Goal: Task Accomplishment & Management: Manage account settings

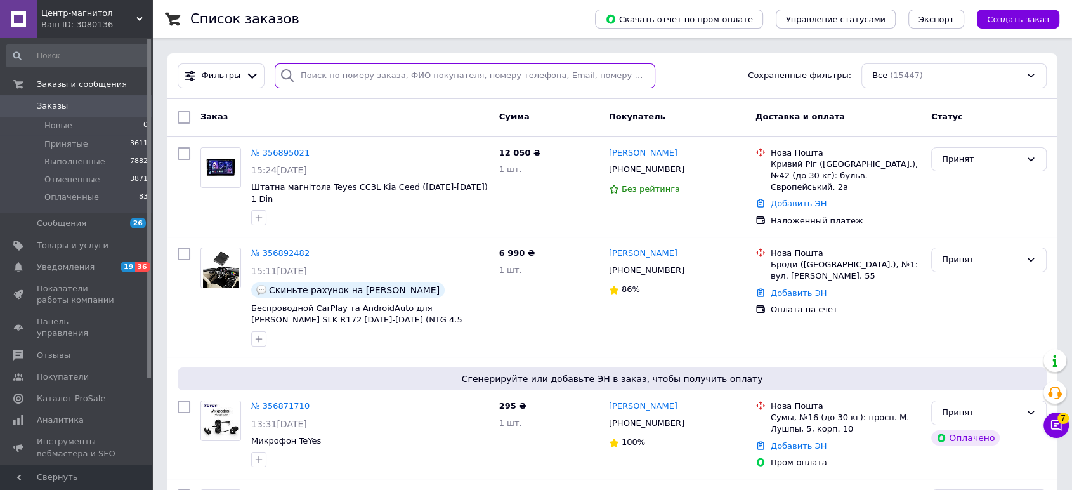
click at [372, 83] on input "search" at bounding box center [465, 75] width 381 height 25
paste input "352053549"
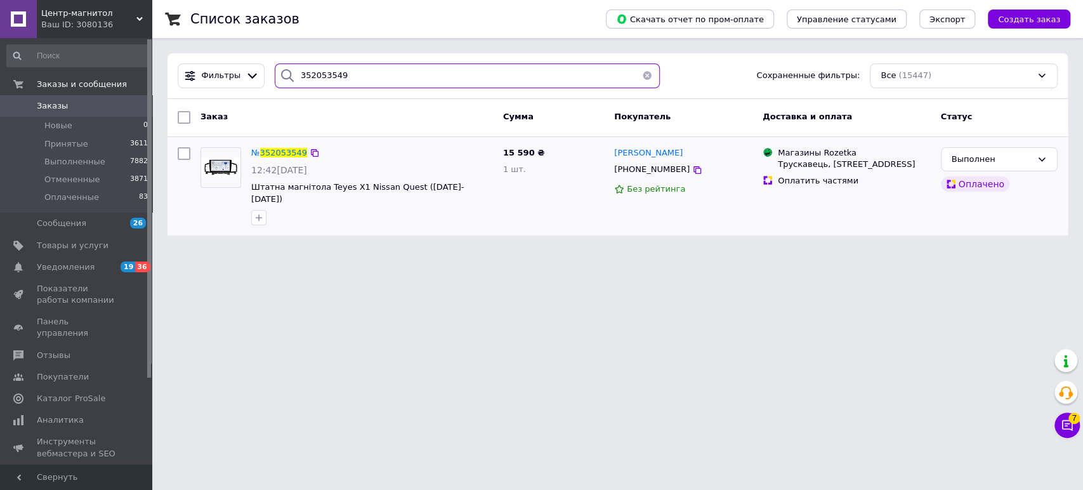
type input "352053549"
click at [81, 239] on link "Товары и услуги" at bounding box center [77, 246] width 155 height 22
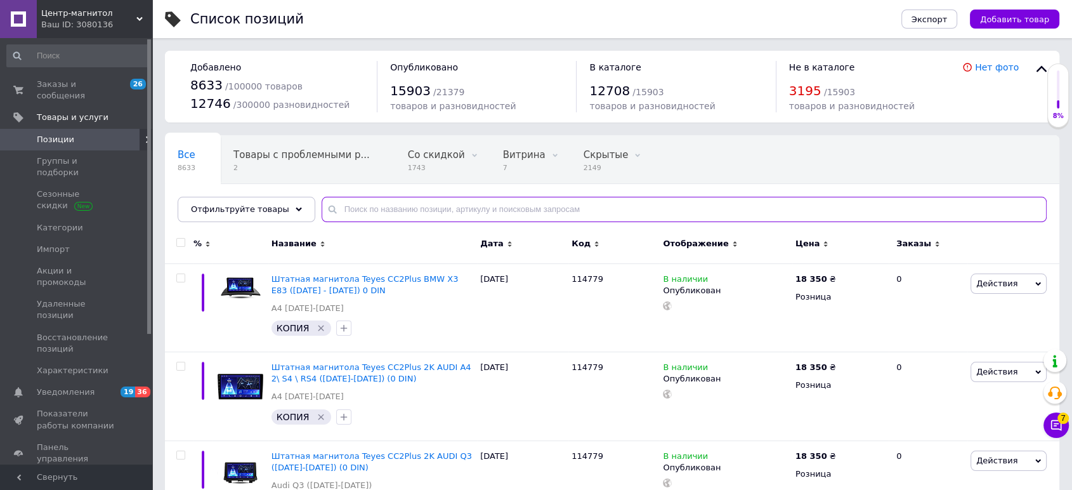
click at [351, 198] on input "text" at bounding box center [684, 209] width 725 height 25
type input "p"
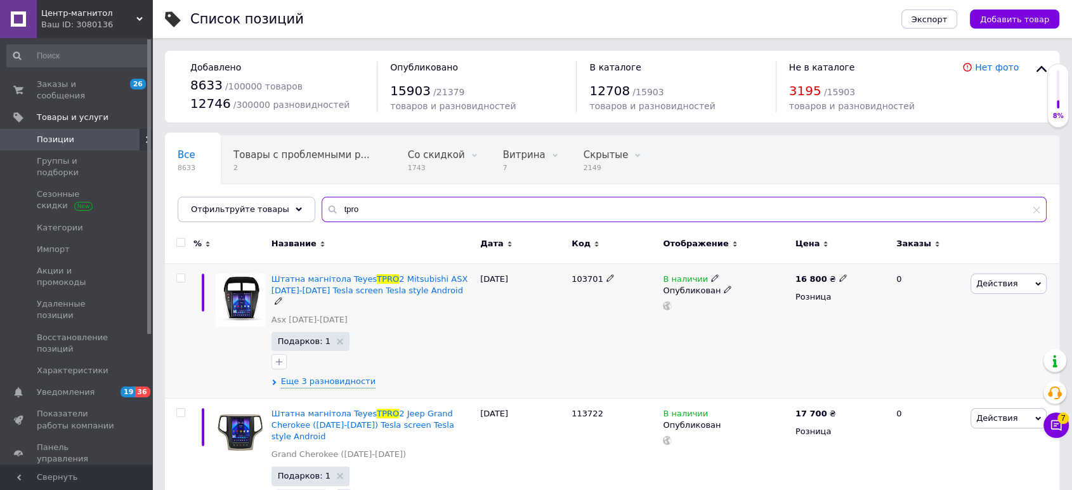
type input "tpro"
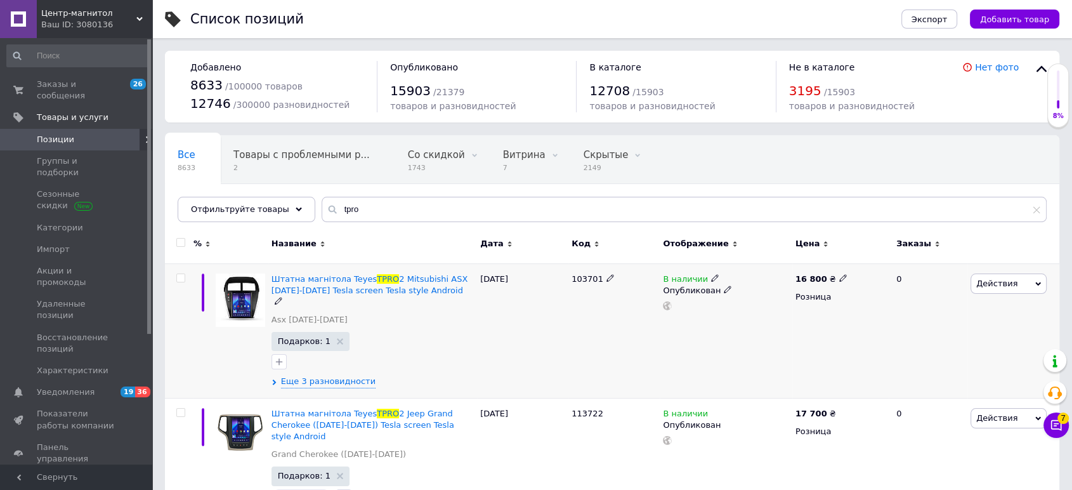
click at [182, 277] on input "checkbox" at bounding box center [180, 278] width 8 height 8
checkbox input "true"
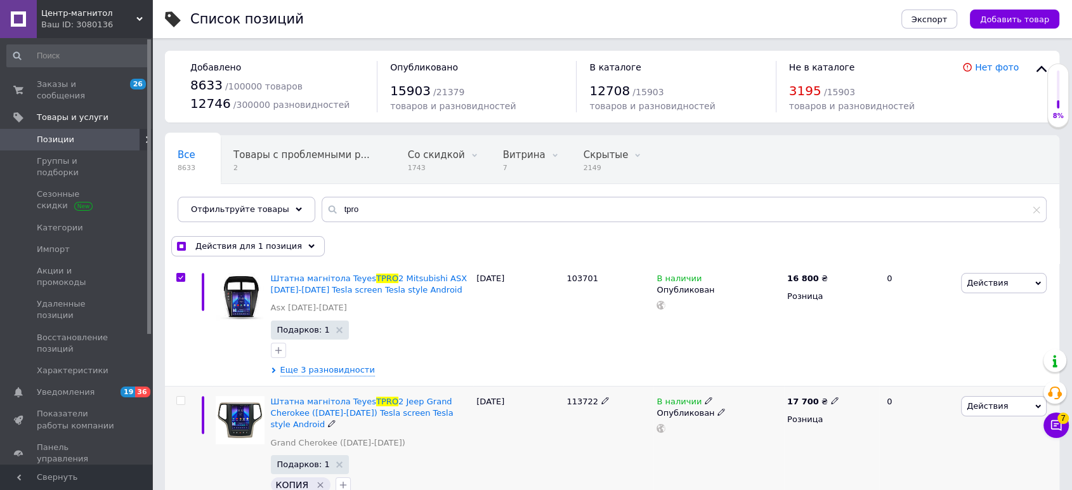
click at [180, 402] on input "checkbox" at bounding box center [180, 401] width 8 height 8
checkbox input "true"
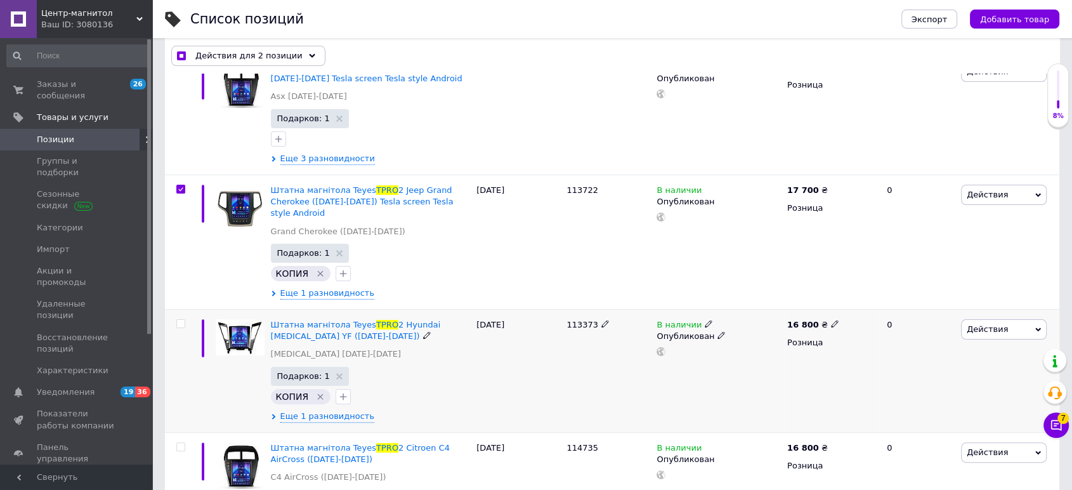
click at [183, 320] on input "checkbox" at bounding box center [180, 324] width 8 height 8
checkbox input "true"
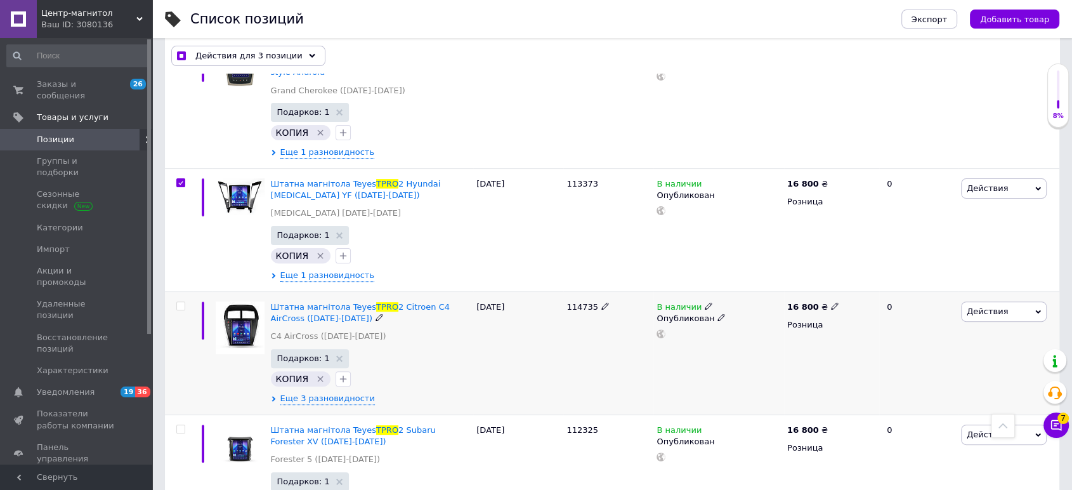
click at [181, 302] on input "checkbox" at bounding box center [180, 306] width 8 height 8
checkbox input "true"
click at [181, 425] on input "checkbox" at bounding box center [180, 429] width 8 height 8
checkbox input "true"
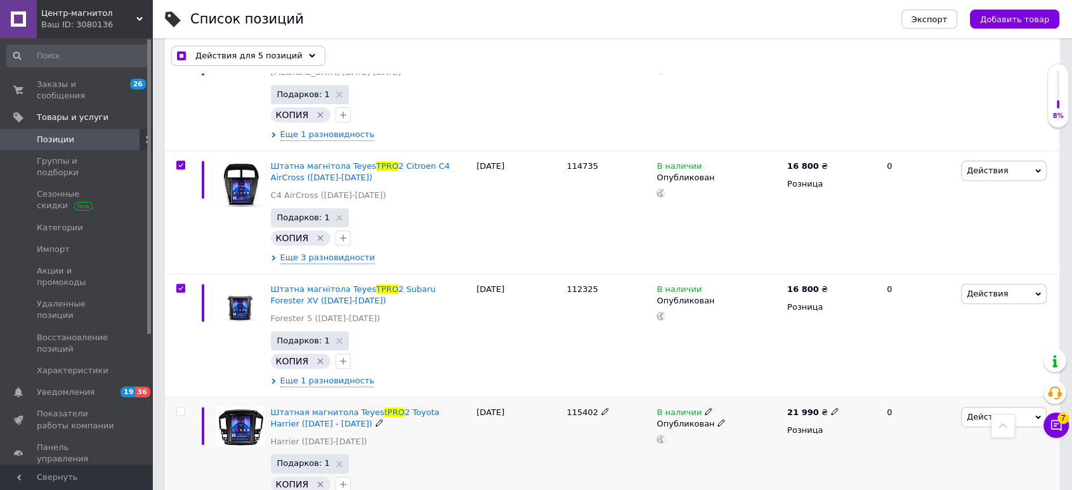
click at [179, 404] on div at bounding box center [179, 458] width 29 height 123
checkbox input "true"
click at [180, 407] on input "checkbox" at bounding box center [180, 411] width 8 height 8
checkbox input "true"
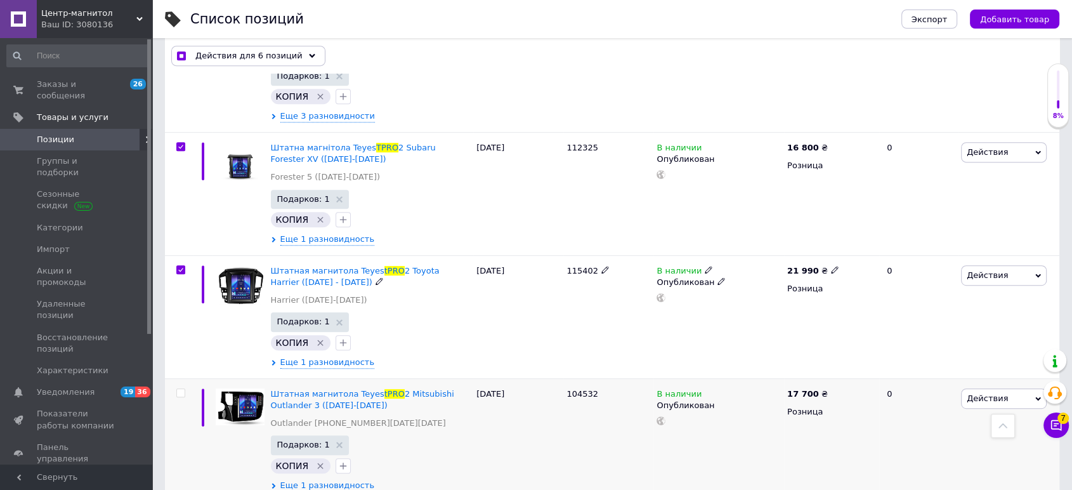
scroll to position [705, 0]
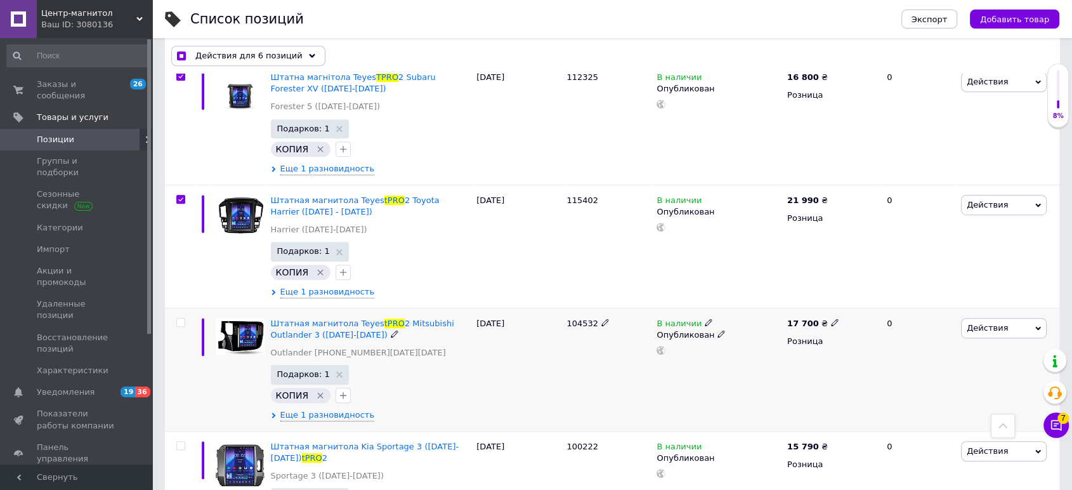
click at [180, 318] on input "checkbox" at bounding box center [180, 322] width 8 height 8
checkbox input "true"
click at [181, 441] on span at bounding box center [180, 445] width 9 height 9
click at [181, 442] on input "checkbox" at bounding box center [180, 446] width 8 height 8
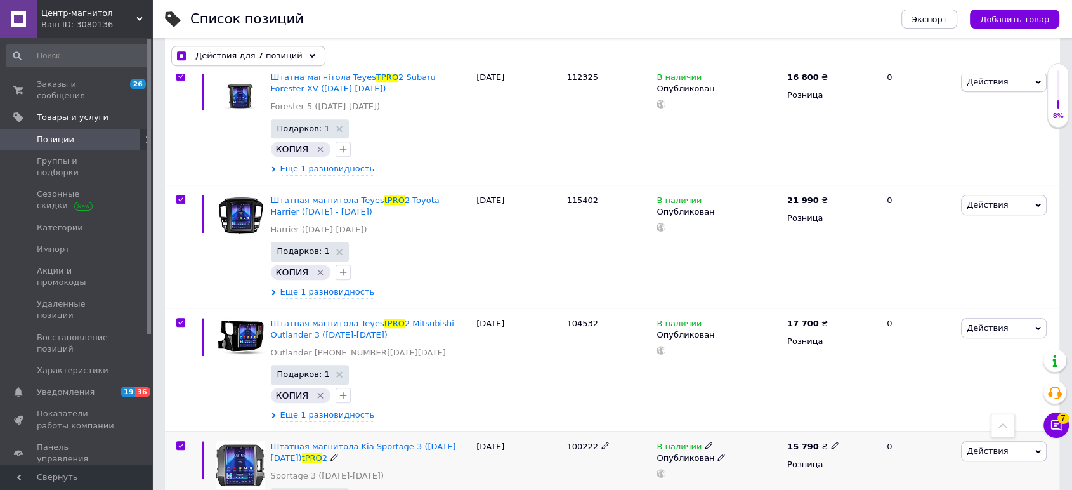
checkbox input "true"
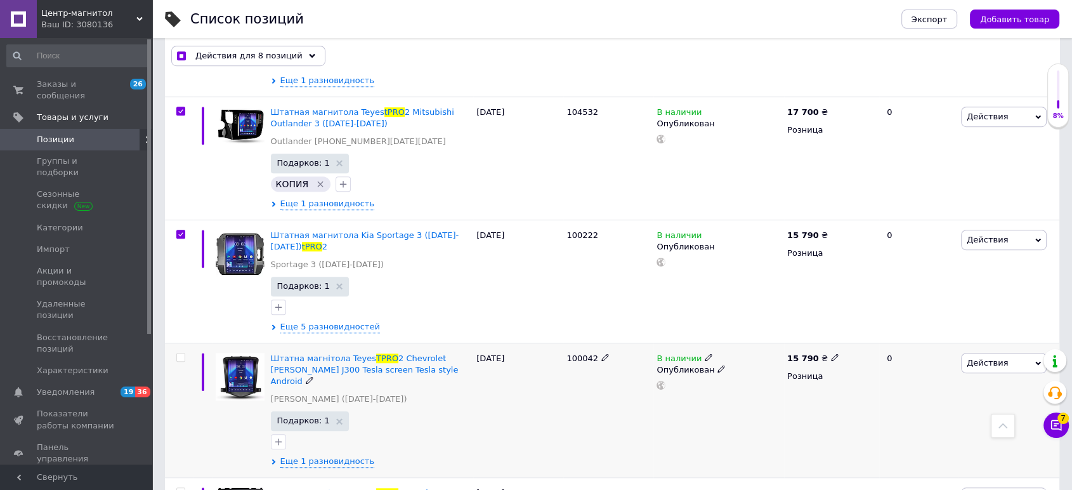
click at [181, 353] on input "checkbox" at bounding box center [180, 357] width 8 height 8
checkbox input "true"
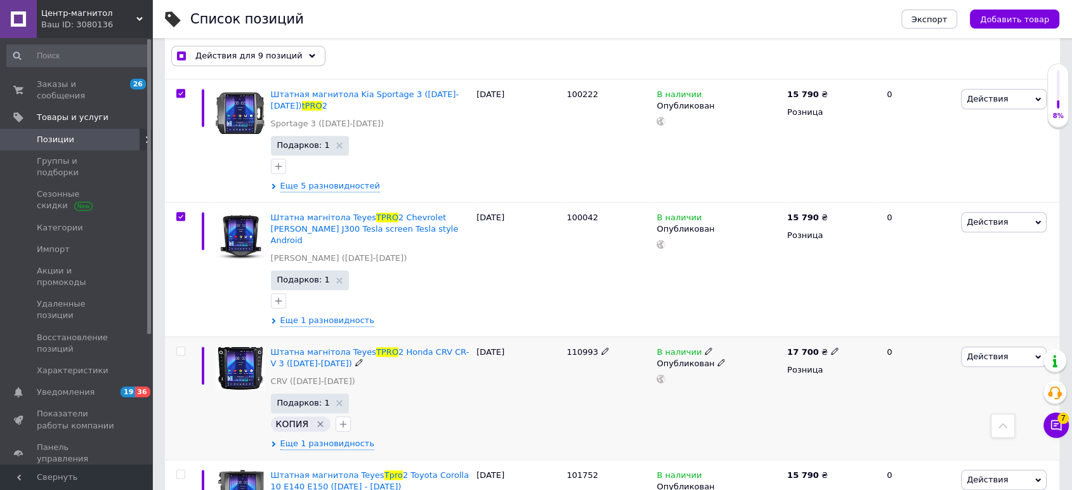
click at [178, 347] on input "checkbox" at bounding box center [180, 351] width 8 height 8
checkbox input "true"
click at [180, 470] on input "checkbox" at bounding box center [180, 474] width 8 height 8
checkbox input "true"
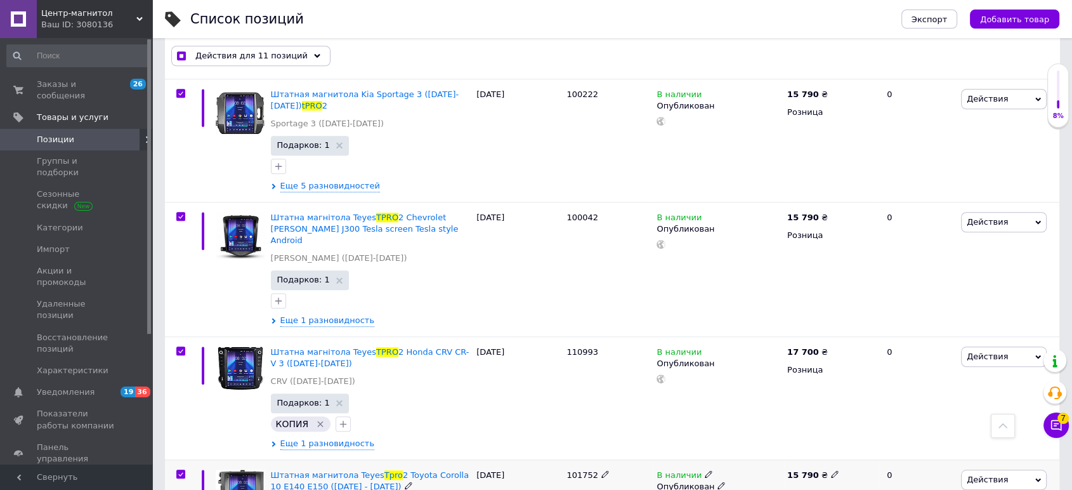
scroll to position [1339, 0]
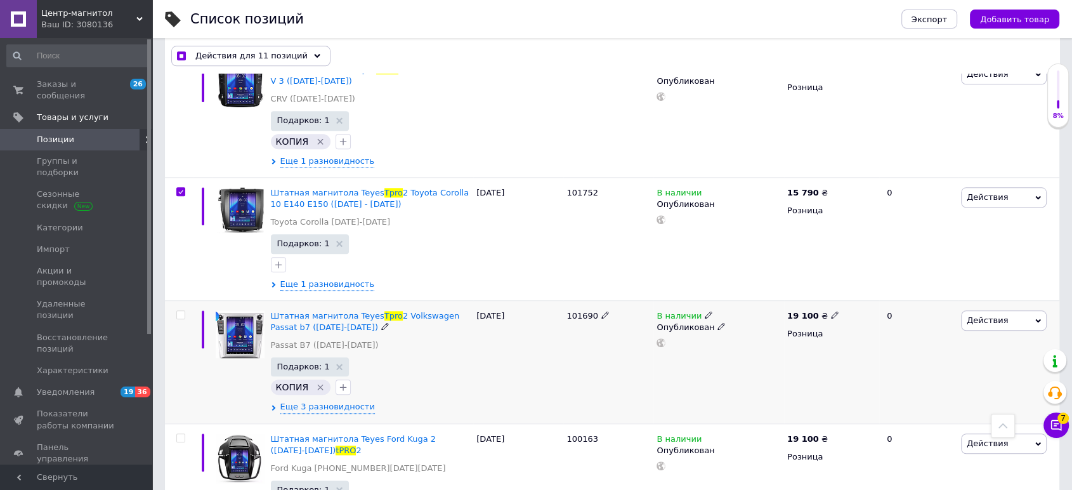
click at [175, 310] on div at bounding box center [180, 314] width 25 height 9
checkbox input "true"
click at [180, 311] on input "checkbox" at bounding box center [180, 315] width 8 height 8
checkbox input "true"
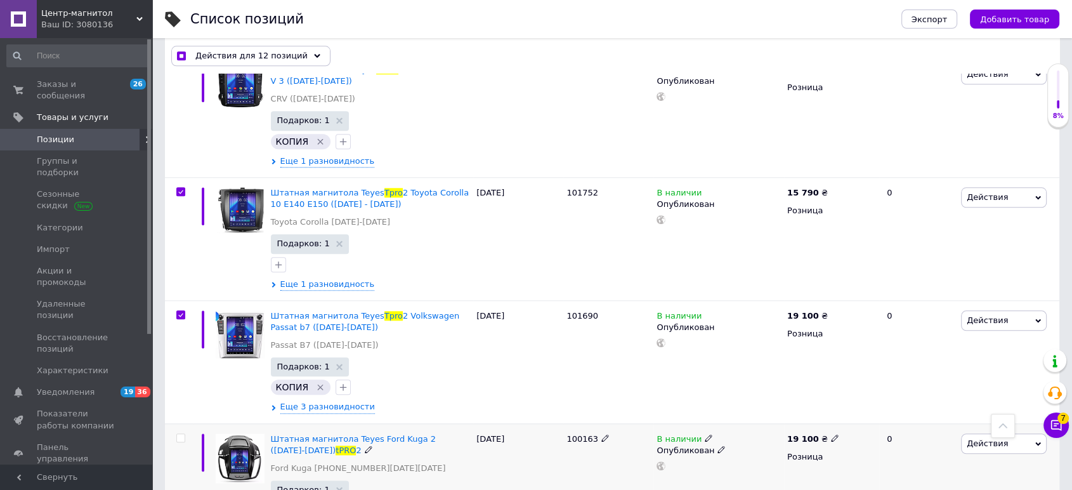
click at [183, 434] on input "checkbox" at bounding box center [180, 438] width 8 height 8
checkbox input "true"
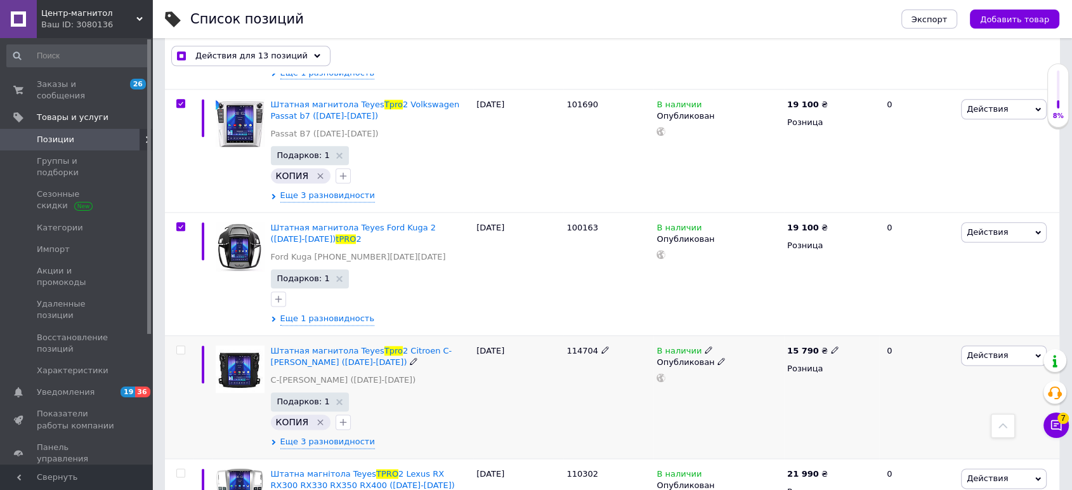
click at [182, 335] on div at bounding box center [179, 396] width 29 height 123
checkbox input "true"
click at [182, 346] on input "checkbox" at bounding box center [180, 350] width 8 height 8
checkbox input "true"
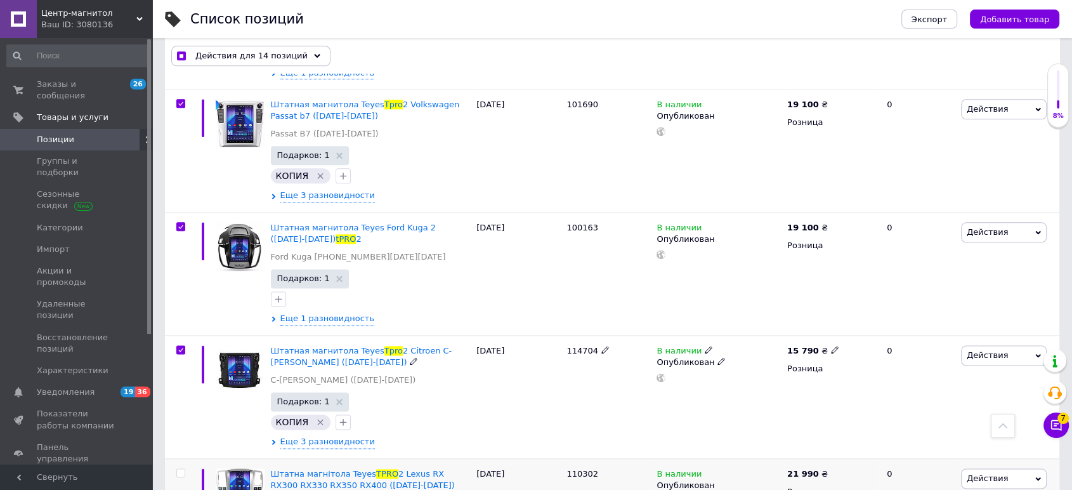
scroll to position [1691, 0]
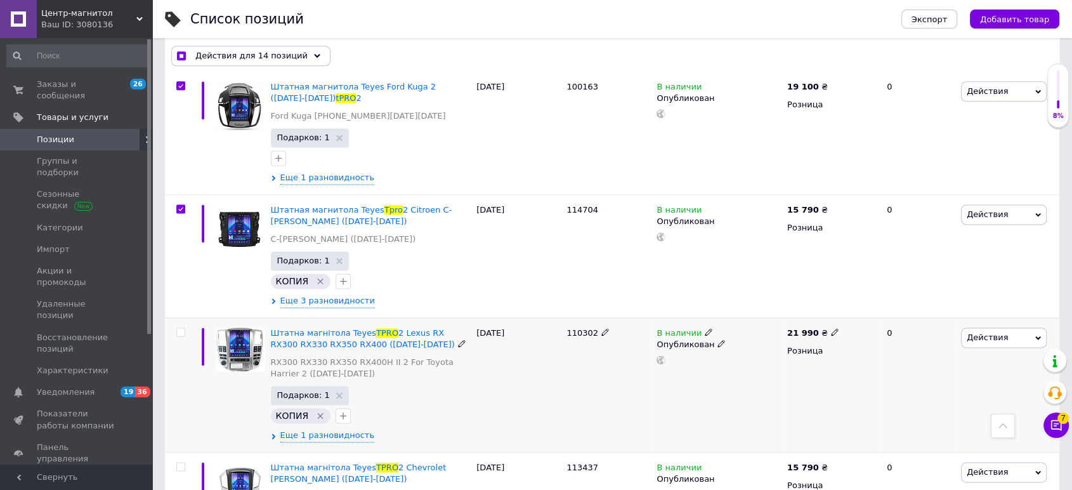
click at [176, 328] on input "checkbox" at bounding box center [180, 332] width 8 height 8
checkbox input "true"
click at [179, 463] on input "checkbox" at bounding box center [180, 467] width 8 height 8
checkbox input "true"
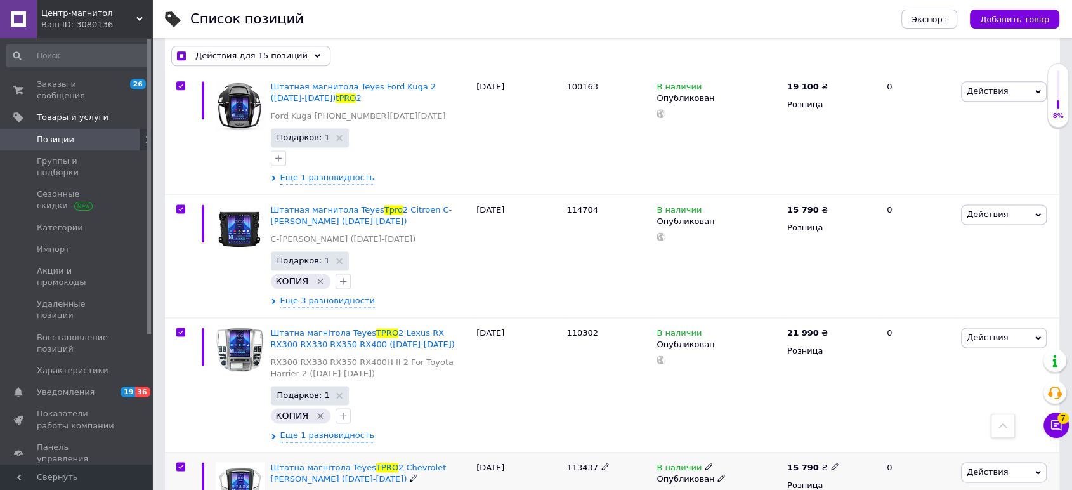
checkbox input "true"
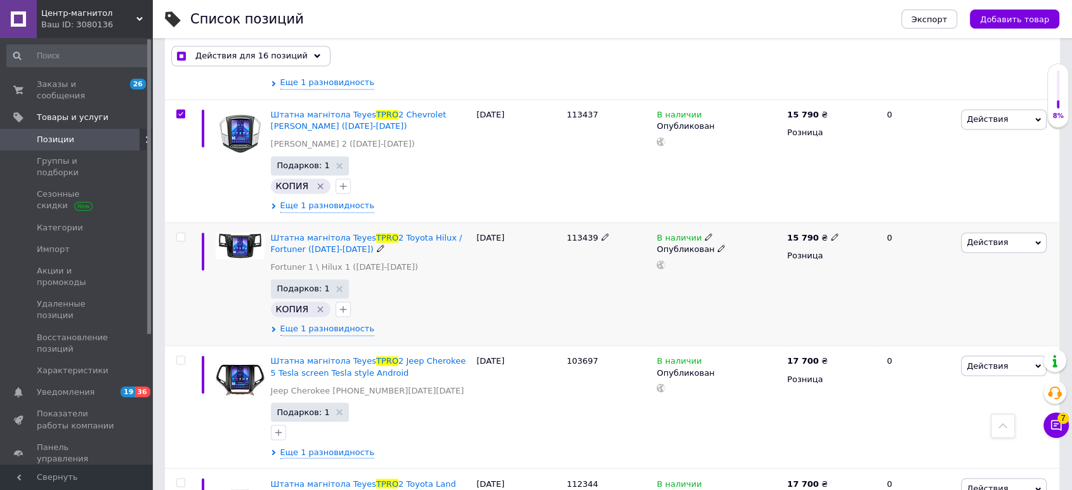
click at [180, 233] on input "checkbox" at bounding box center [180, 237] width 8 height 8
checkbox input "true"
click at [180, 356] on input "checkbox" at bounding box center [180, 360] width 8 height 8
checkbox input "true"
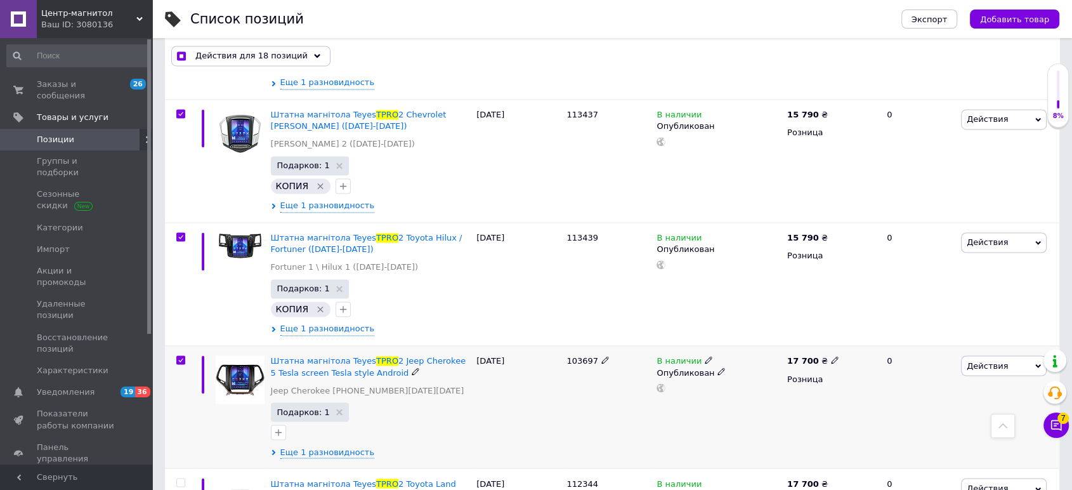
scroll to position [2185, 0]
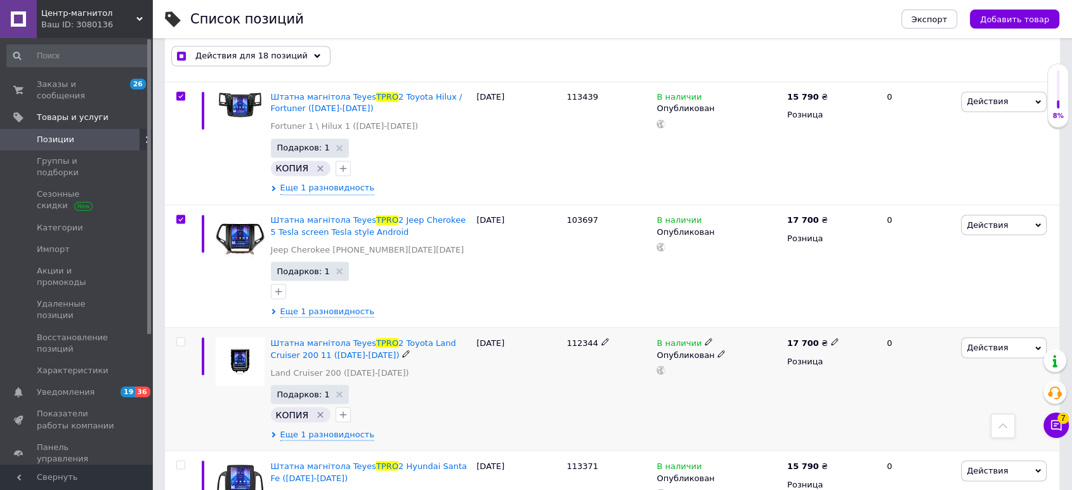
click at [181, 327] on div at bounding box center [179, 388] width 29 height 123
checkbox input "true"
click at [180, 338] on input "checkbox" at bounding box center [180, 342] width 8 height 8
checkbox input "true"
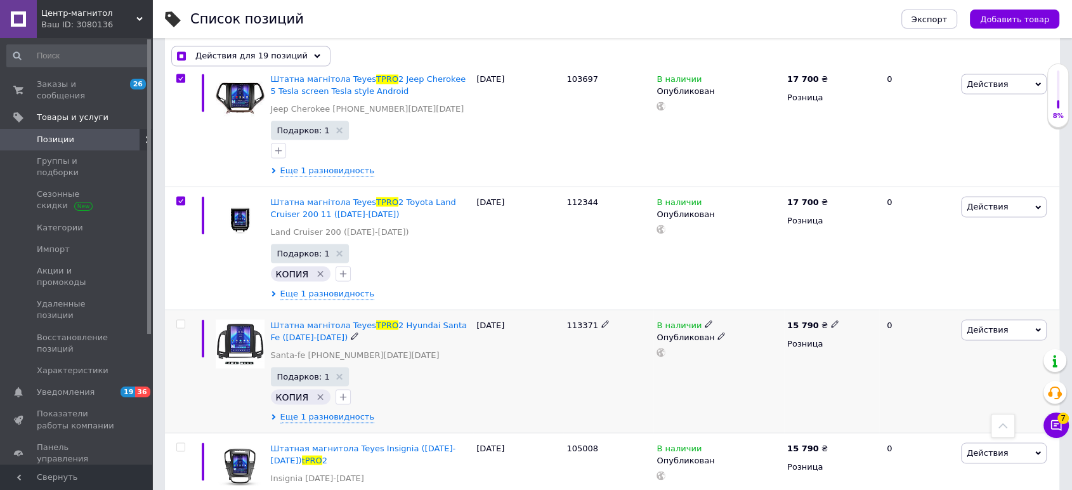
click at [181, 310] on div at bounding box center [179, 371] width 29 height 123
checkbox input "true"
click at [181, 320] on input "checkbox" at bounding box center [180, 324] width 8 height 8
checkbox input "true"
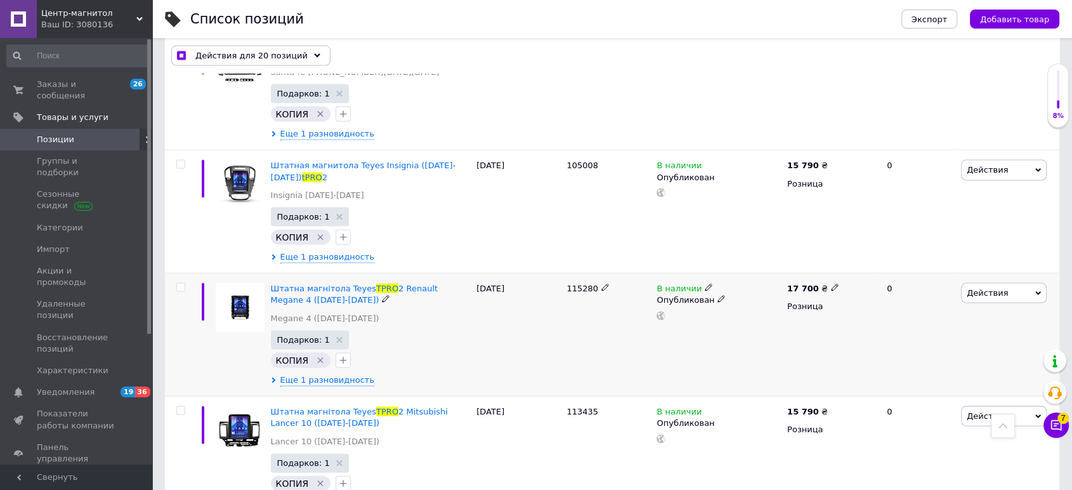
click at [181, 273] on div at bounding box center [179, 334] width 29 height 123
checkbox input "true"
click at [181, 284] on input "checkbox" at bounding box center [180, 288] width 8 height 8
checkbox input "true"
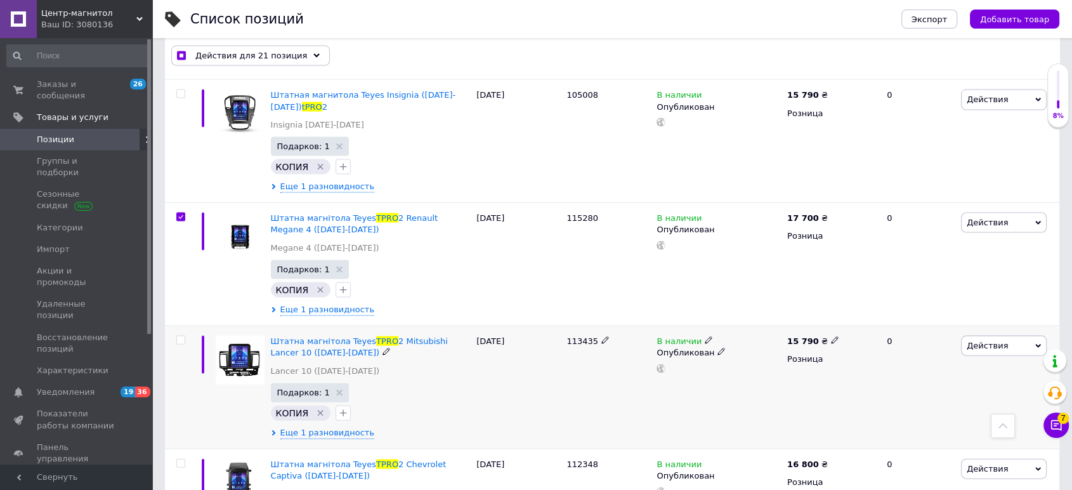
click at [181, 336] on input "checkbox" at bounding box center [180, 340] width 8 height 8
checkbox input "true"
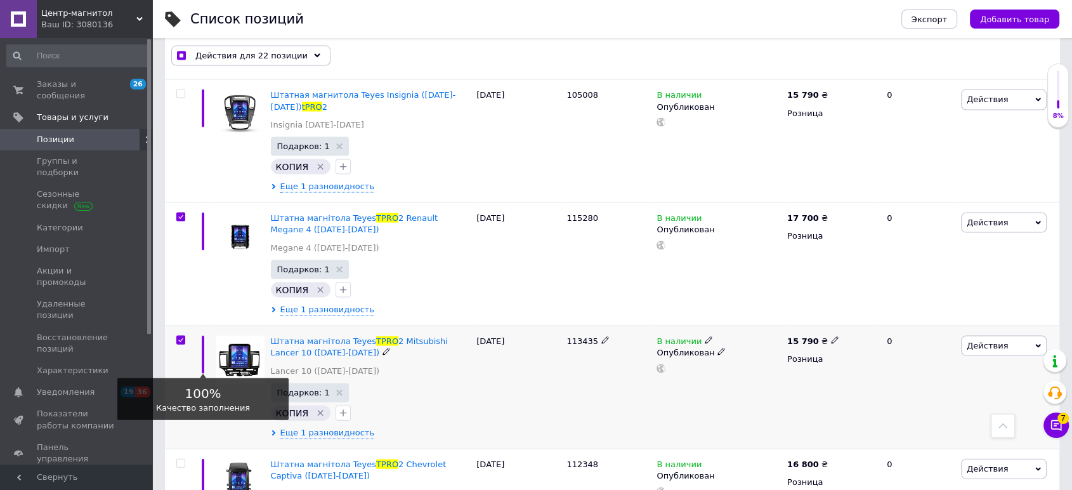
scroll to position [2749, 0]
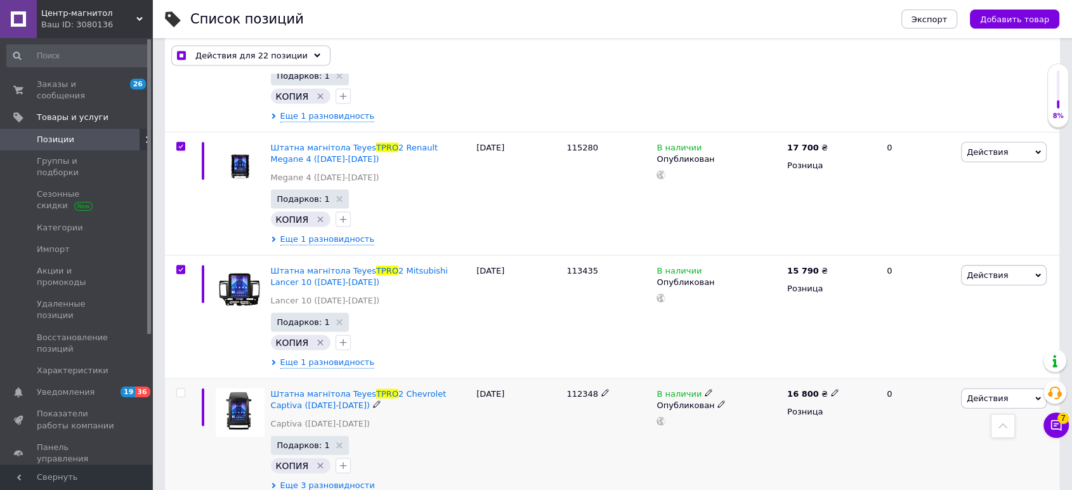
click at [177, 389] on input "checkbox" at bounding box center [180, 393] width 8 height 8
checkbox input "true"
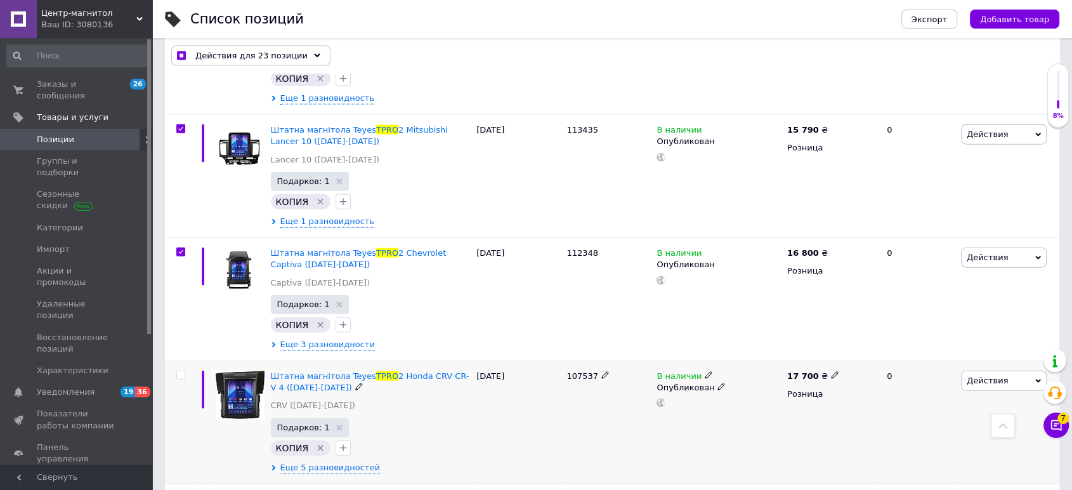
click at [180, 361] on div at bounding box center [179, 422] width 29 height 123
checkbox input "true"
click at [180, 371] on input "checkbox" at bounding box center [180, 375] width 8 height 8
checkbox input "true"
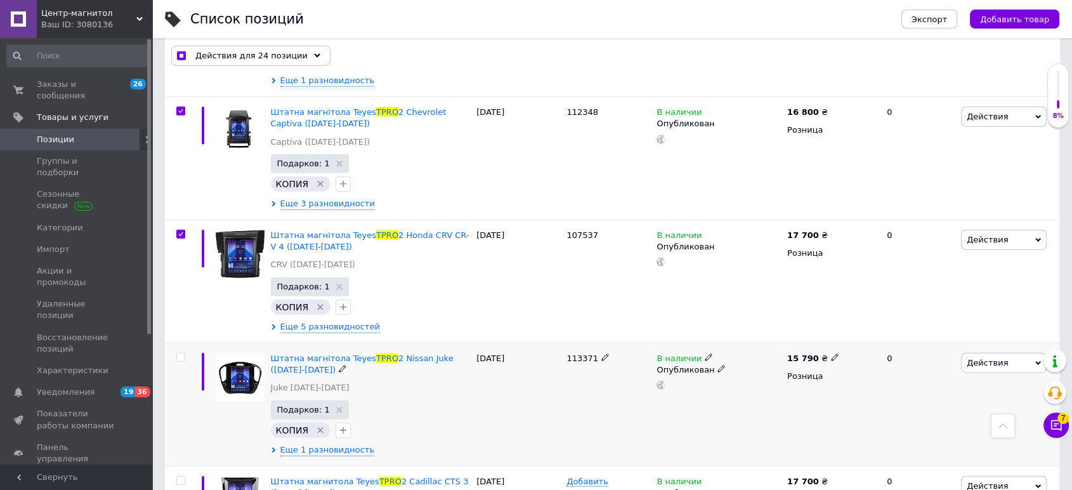
click at [180, 353] on input "checkbox" at bounding box center [180, 357] width 8 height 8
checkbox input "true"
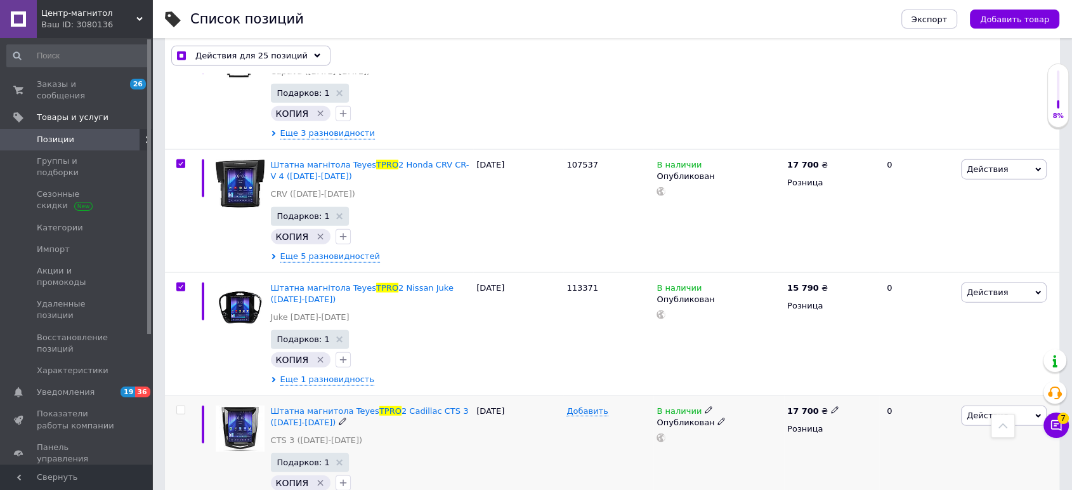
click at [180, 395] on div at bounding box center [179, 456] width 29 height 123
checkbox input "true"
click at [180, 406] on input "checkbox" at bounding box center [180, 410] width 8 height 8
checkbox input "true"
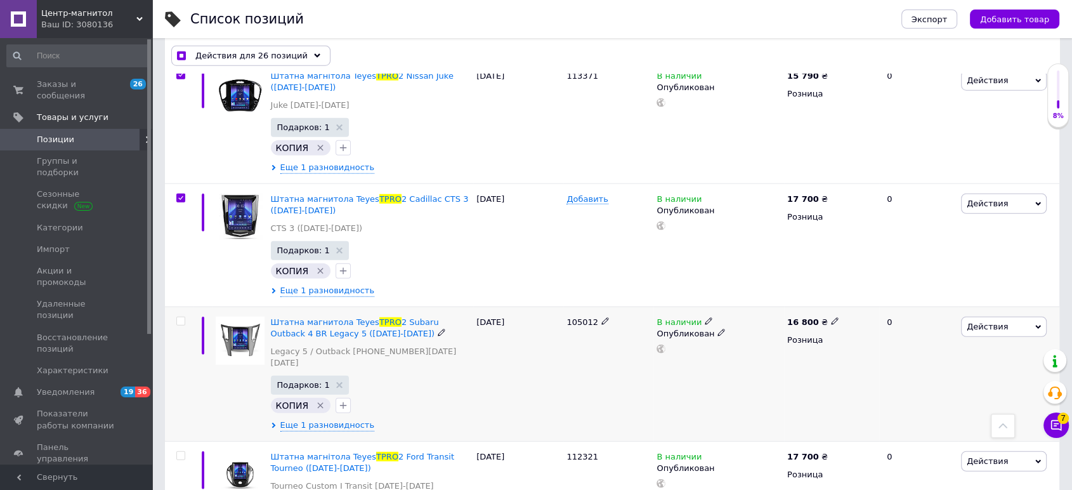
click at [174, 317] on div at bounding box center [180, 321] width 25 height 9
checkbox input "true"
click at [178, 317] on input "checkbox" at bounding box center [180, 321] width 8 height 8
checkbox input "true"
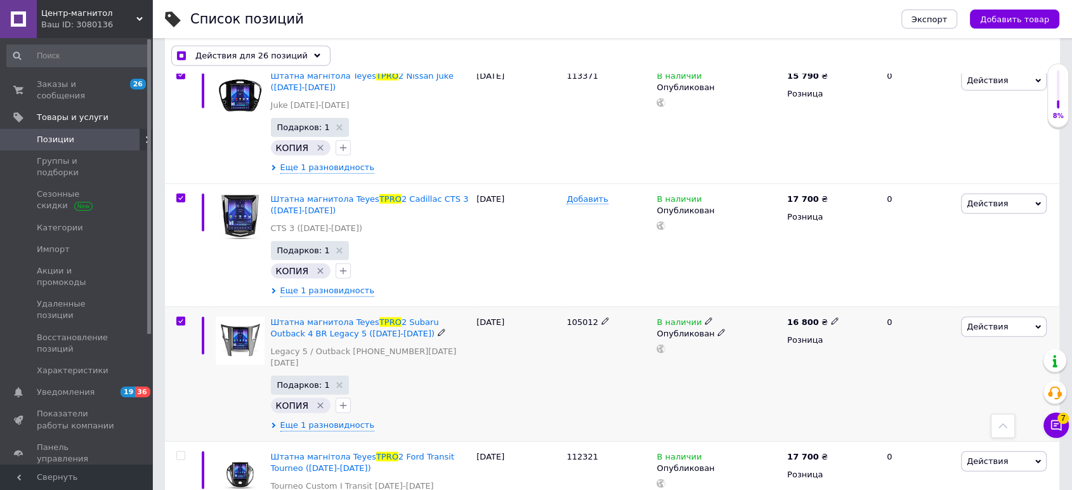
checkbox input "true"
click at [183, 452] on input "checkbox" at bounding box center [180, 456] width 8 height 8
checkbox input "true"
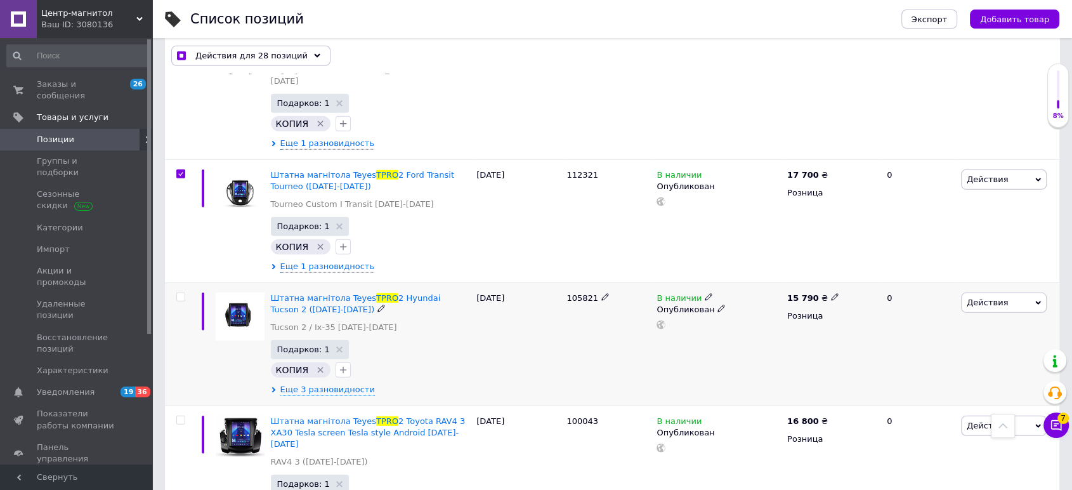
click at [183, 293] on input "checkbox" at bounding box center [180, 297] width 8 height 8
checkbox input "true"
click at [185, 405] on div at bounding box center [179, 472] width 29 height 135
checkbox input "true"
click at [181, 416] on input "checkbox" at bounding box center [180, 420] width 8 height 8
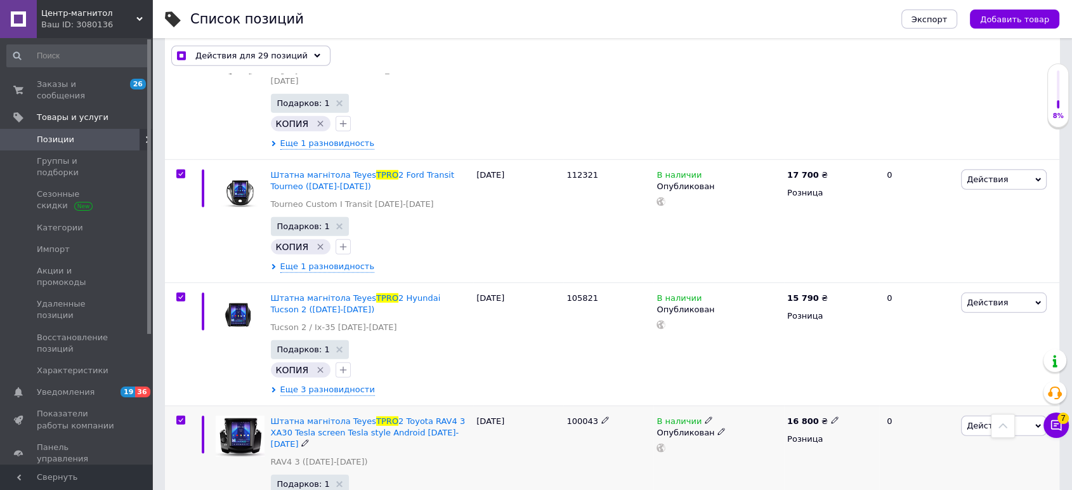
checkbox input "true"
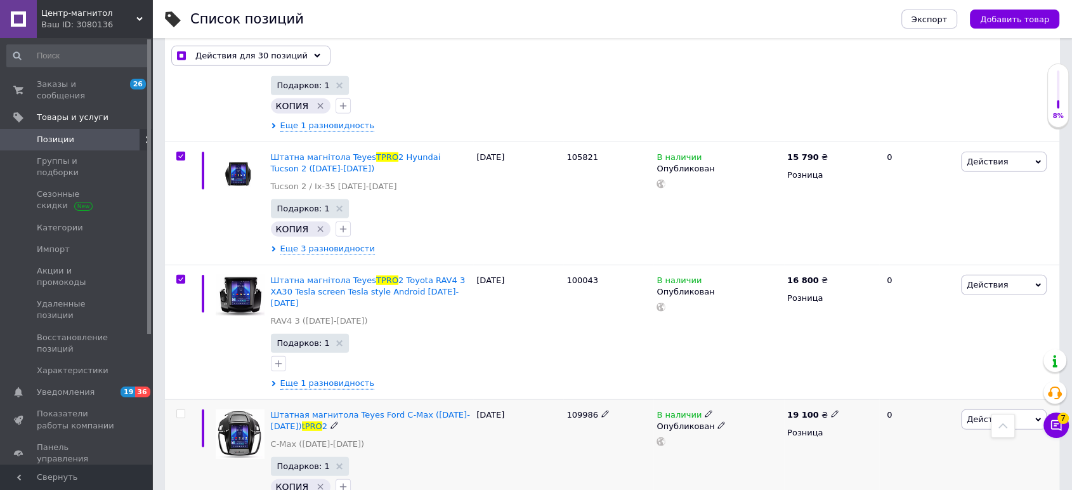
click at [177, 410] on input "checkbox" at bounding box center [180, 414] width 8 height 8
checkbox input "true"
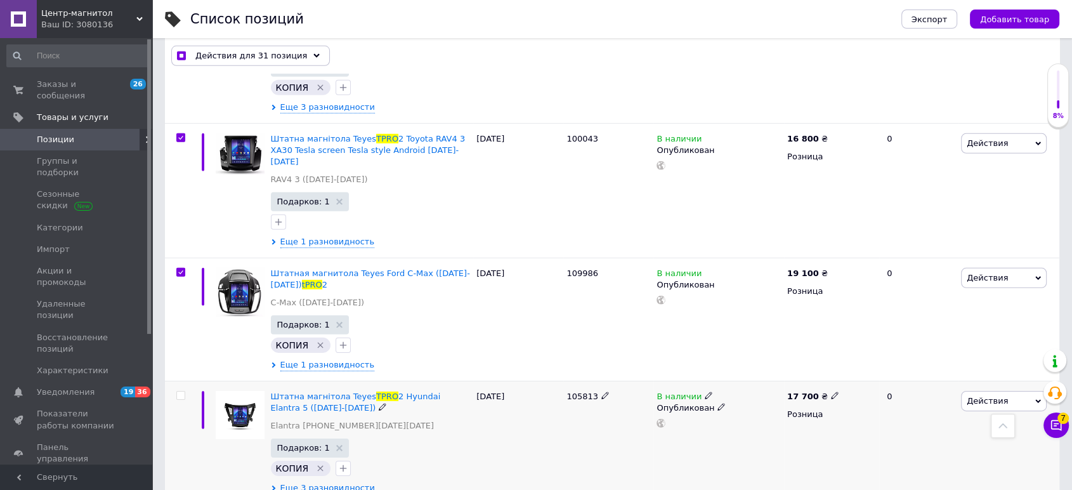
click at [180, 381] on div at bounding box center [179, 442] width 29 height 123
checkbox input "true"
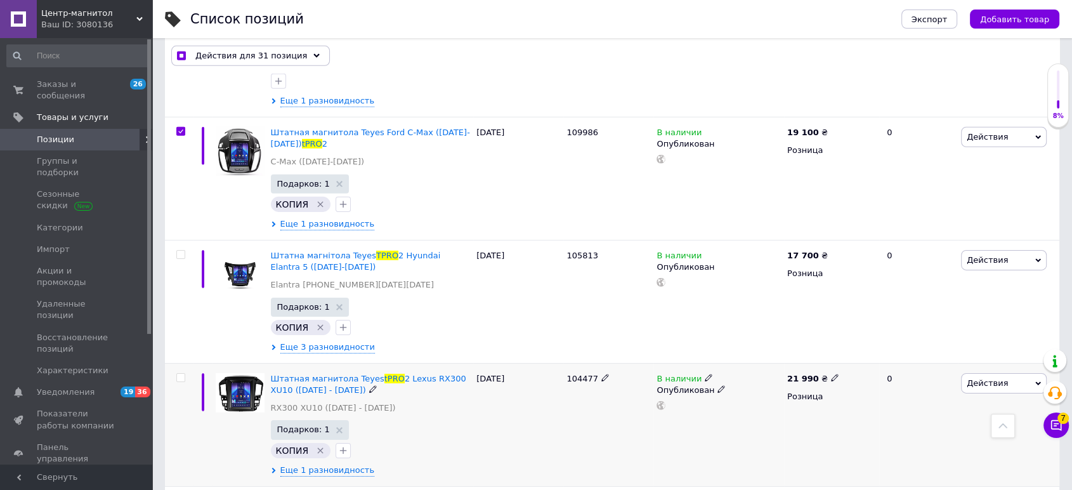
click at [181, 374] on input "checkbox" at bounding box center [180, 378] width 8 height 8
checkbox input "true"
click at [178, 251] on input "checkbox" at bounding box center [180, 255] width 8 height 8
checkbox input "true"
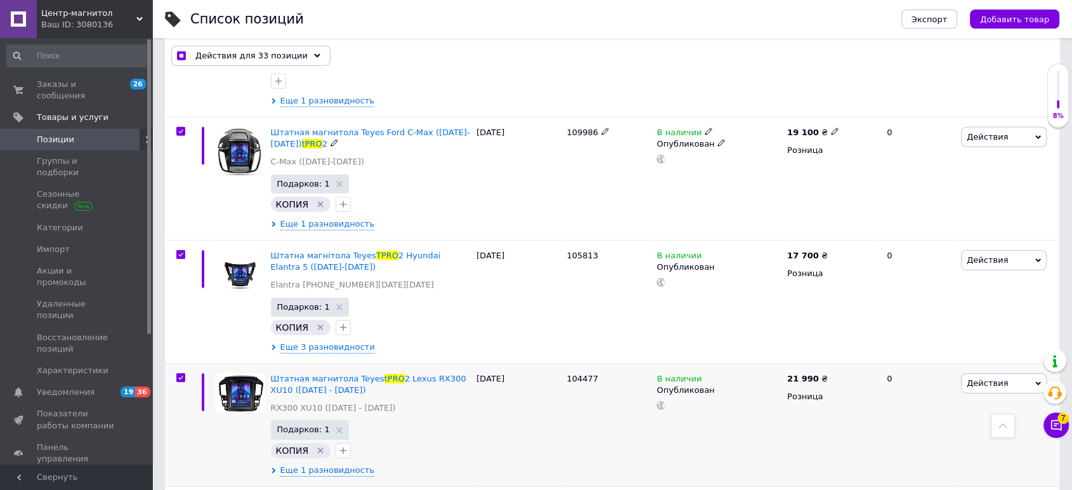
scroll to position [4159, 0]
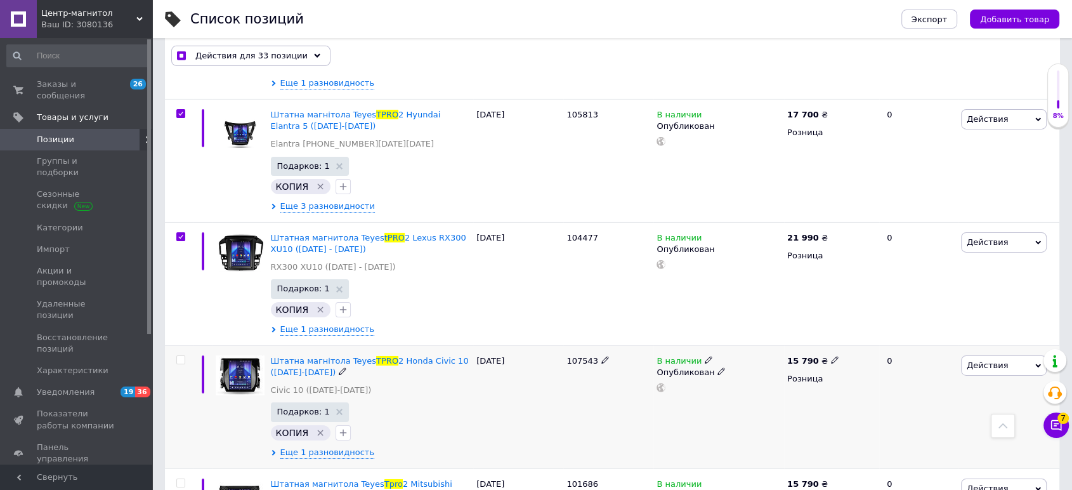
click at [180, 345] on div at bounding box center [179, 406] width 29 height 123
checkbox input "true"
click at [181, 356] on input "checkbox" at bounding box center [180, 360] width 8 height 8
checkbox input "true"
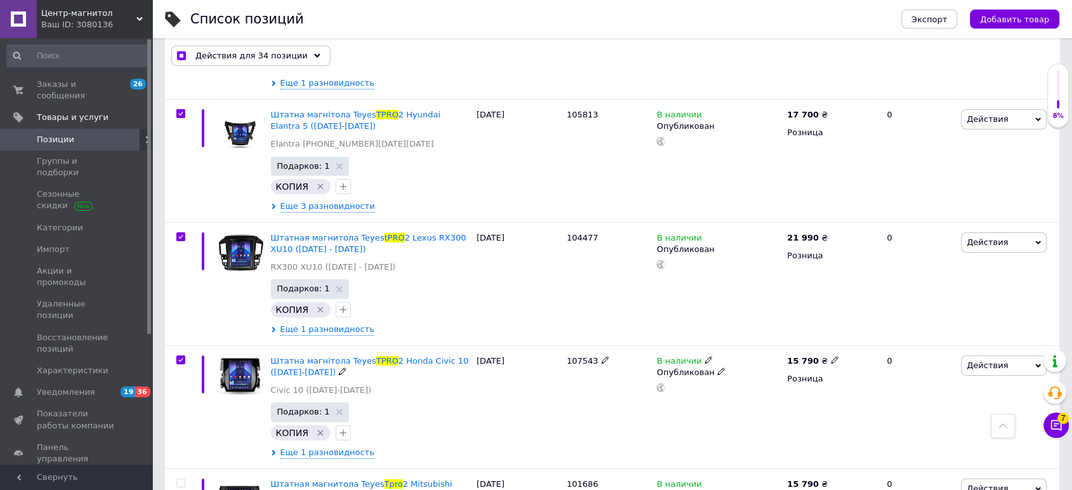
scroll to position [4370, 0]
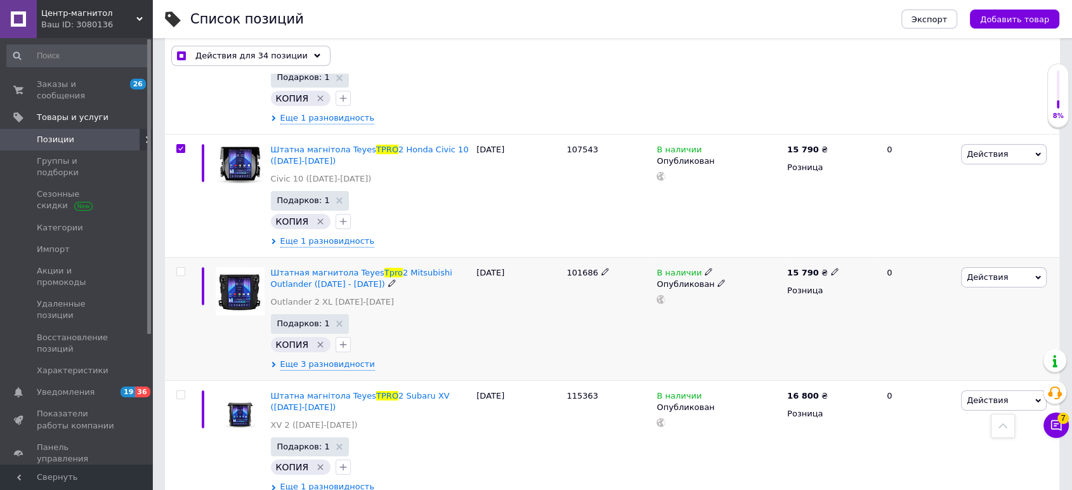
click at [180, 268] on input "checkbox" at bounding box center [180, 272] width 8 height 8
checkbox input "true"
click at [181, 391] on input "checkbox" at bounding box center [180, 395] width 8 height 8
checkbox input "true"
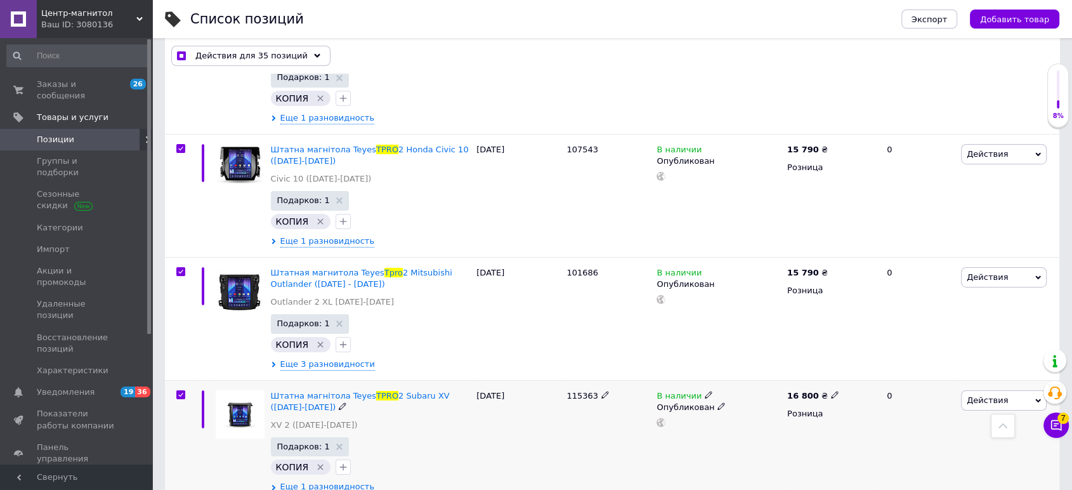
checkbox input "true"
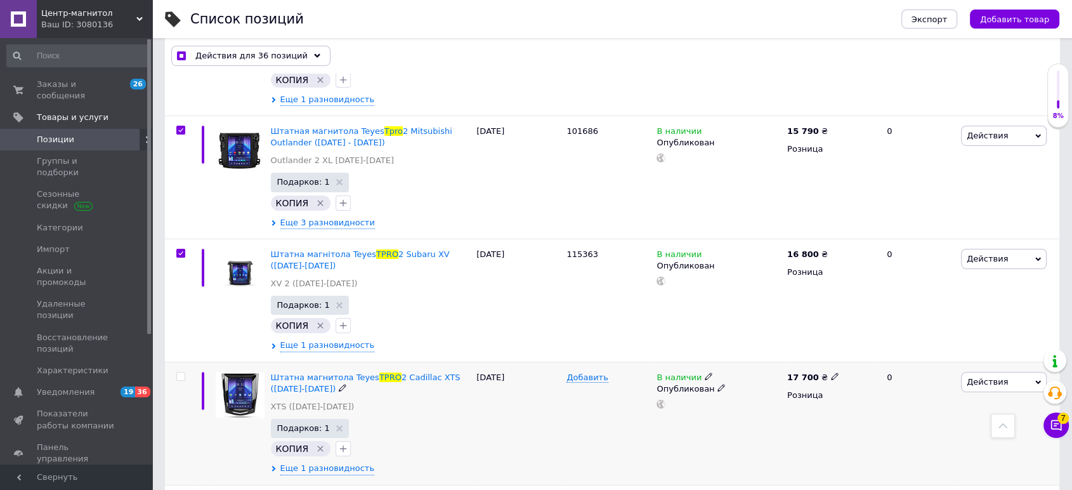
click at [183, 372] on input "checkbox" at bounding box center [180, 376] width 8 height 8
checkbox input "true"
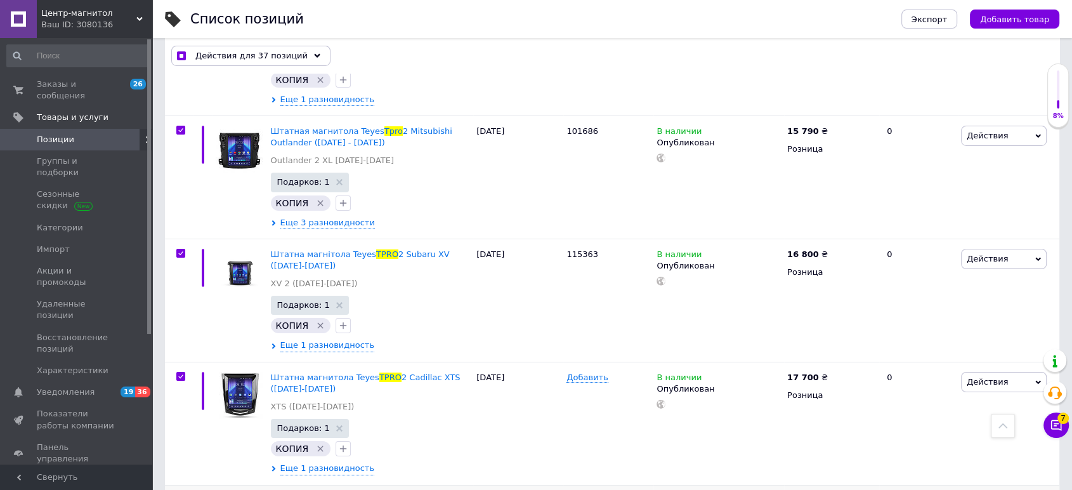
checkbox input "true"
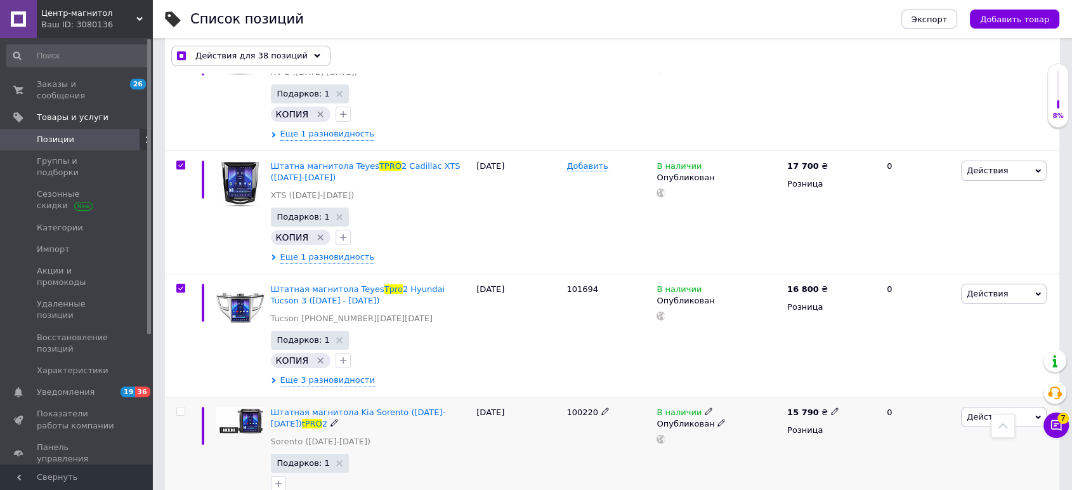
click at [180, 407] on input "checkbox" at bounding box center [180, 411] width 8 height 8
checkbox input "true"
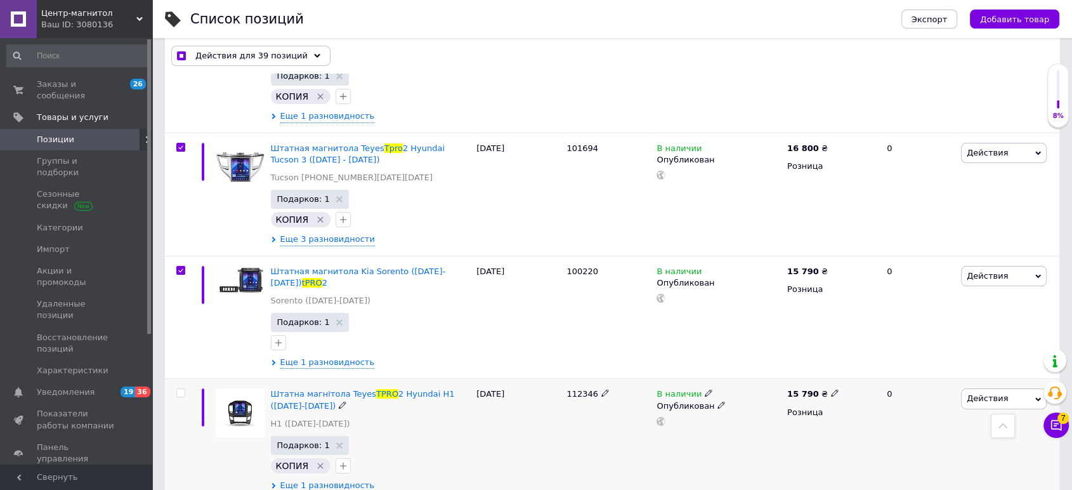
click at [181, 389] on input "checkbox" at bounding box center [180, 393] width 8 height 8
checkbox input "true"
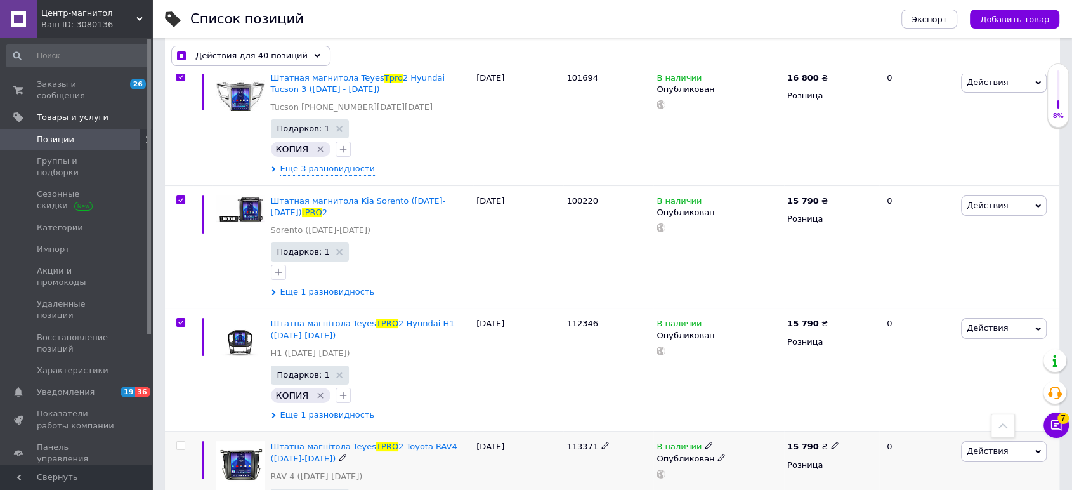
click at [182, 442] on input "checkbox" at bounding box center [180, 446] width 8 height 8
checkbox input "true"
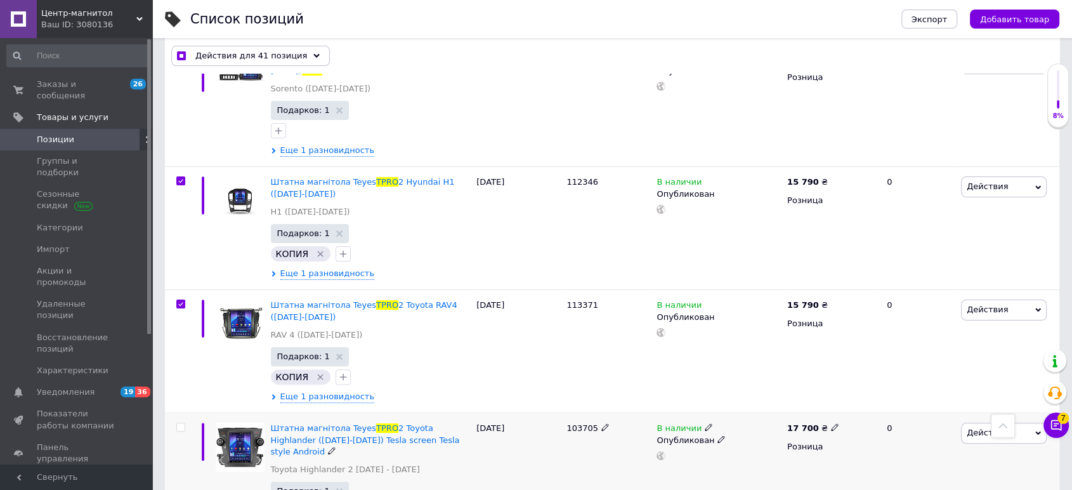
click at [178, 423] on input "checkbox" at bounding box center [180, 427] width 8 height 8
checkbox input "true"
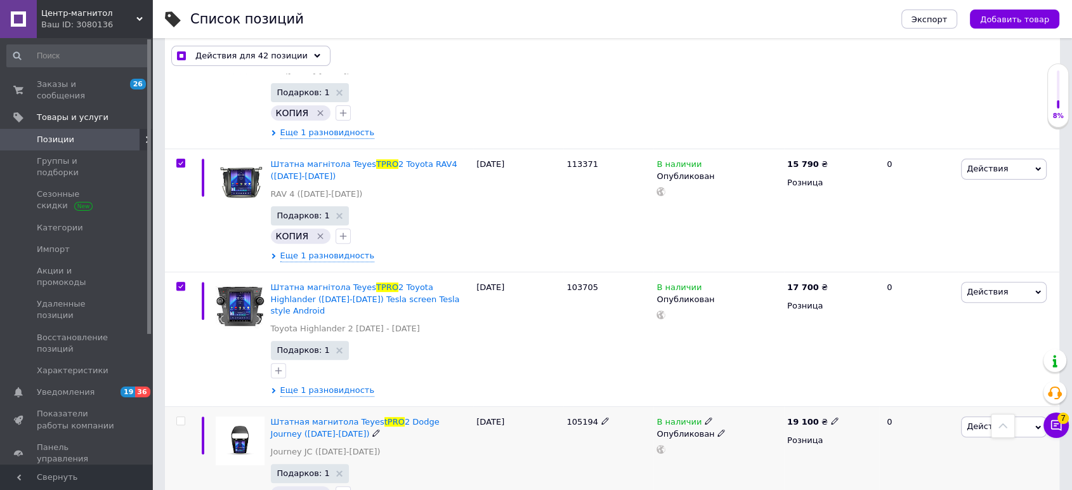
click at [180, 417] on input "checkbox" at bounding box center [180, 421] width 8 height 8
checkbox input "true"
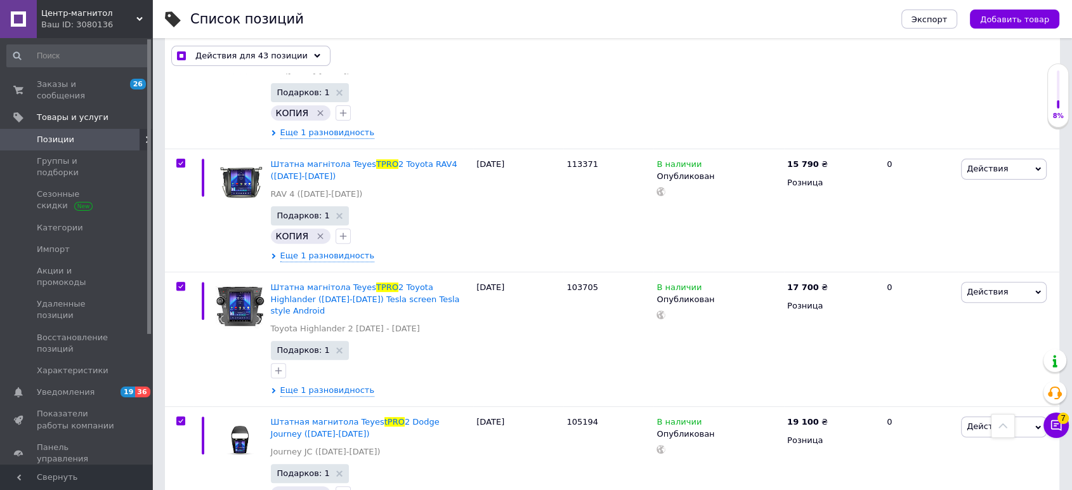
checkbox input "true"
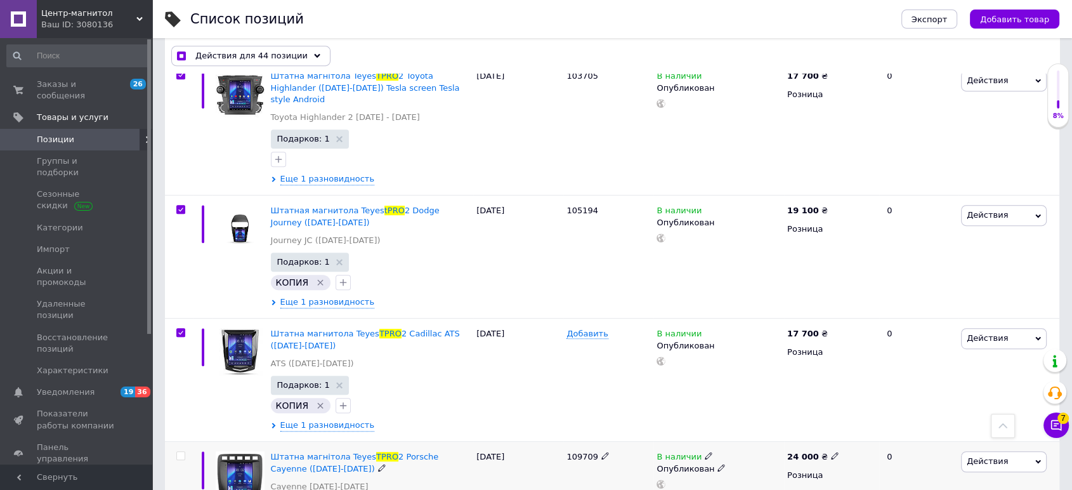
click at [180, 452] on input "checkbox" at bounding box center [180, 456] width 8 height 8
checkbox input "true"
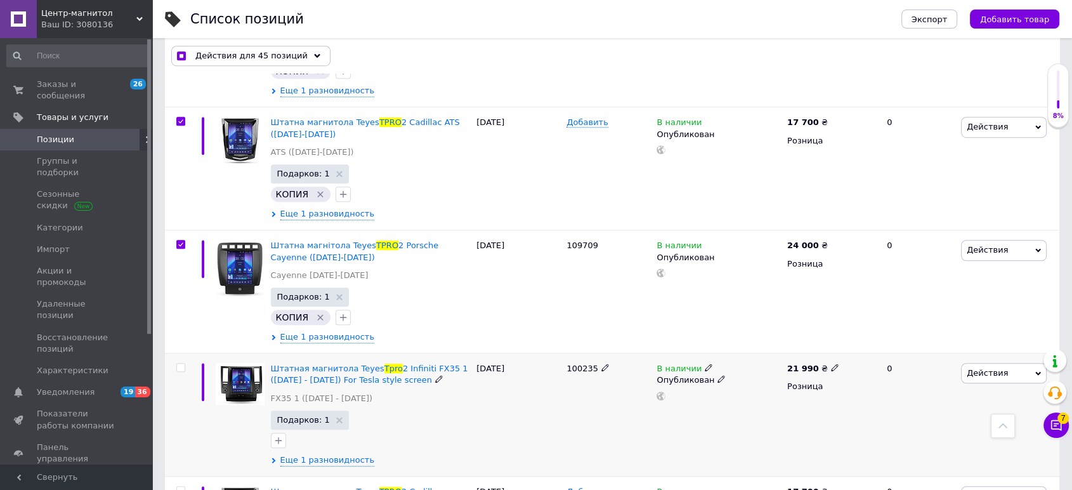
click at [180, 364] on input "checkbox" at bounding box center [180, 368] width 8 height 8
checkbox input "true"
click at [183, 487] on input "checkbox" at bounding box center [180, 491] width 8 height 8
checkbox input "true"
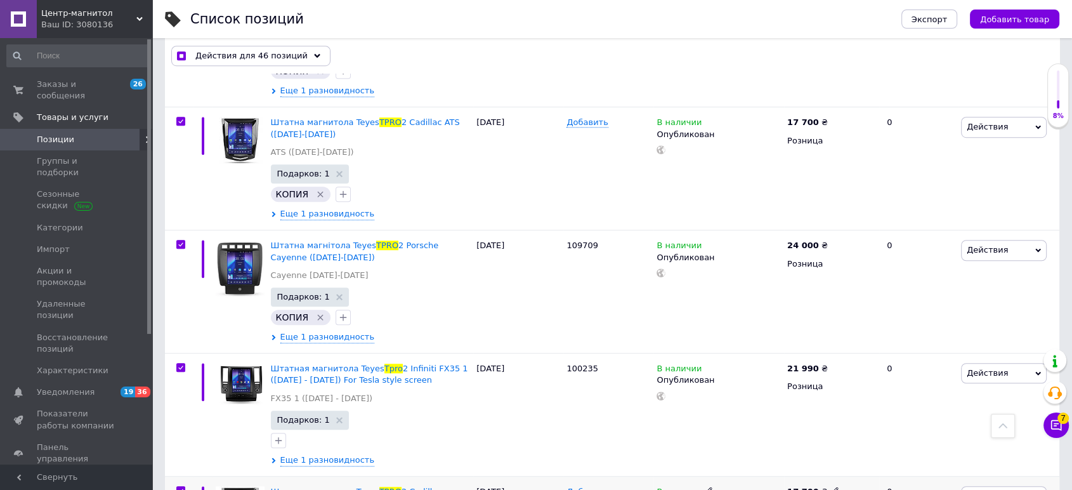
checkbox input "true"
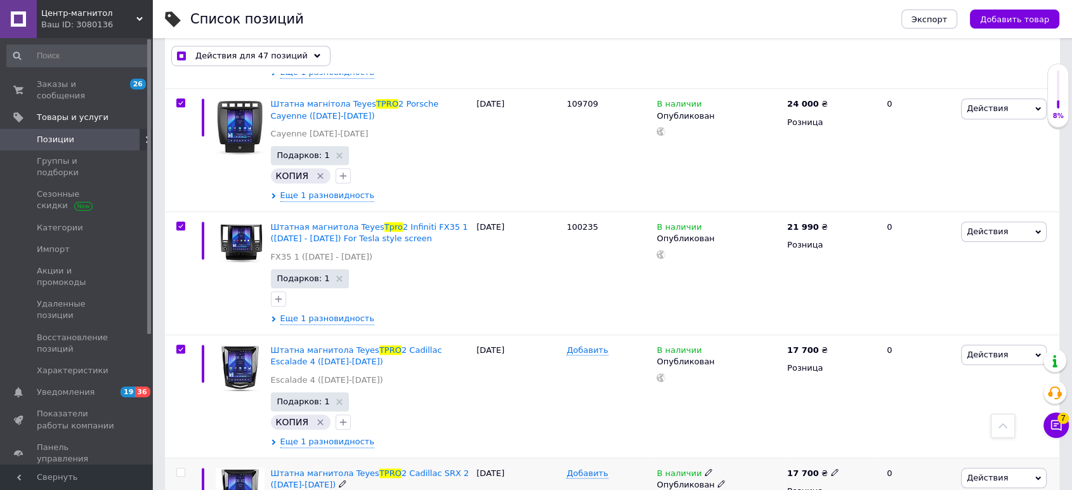
click at [183, 468] on input "checkbox" at bounding box center [180, 472] width 8 height 8
checkbox input "true"
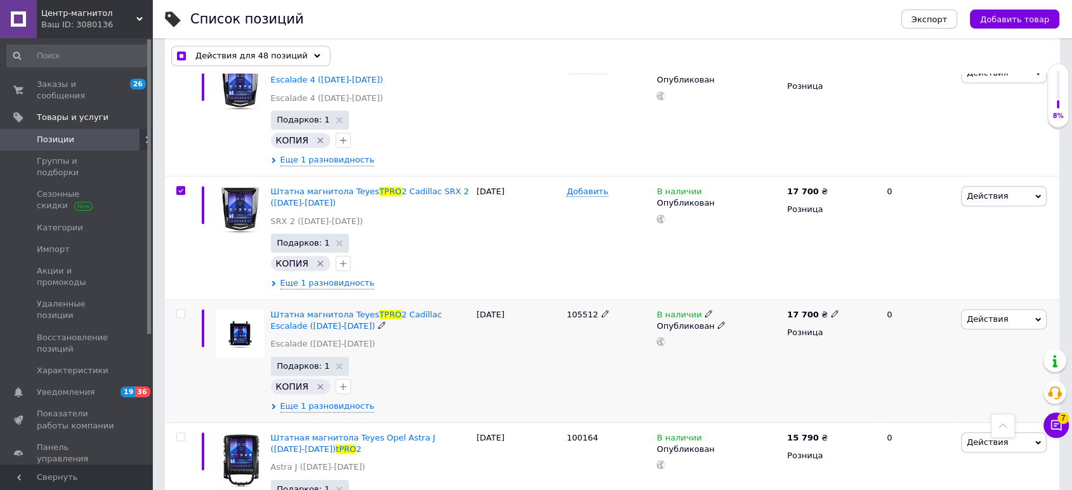
click at [183, 310] on input "checkbox" at bounding box center [180, 314] width 8 height 8
checkbox input "true"
click at [181, 433] on input "checkbox" at bounding box center [180, 437] width 8 height 8
checkbox input "true"
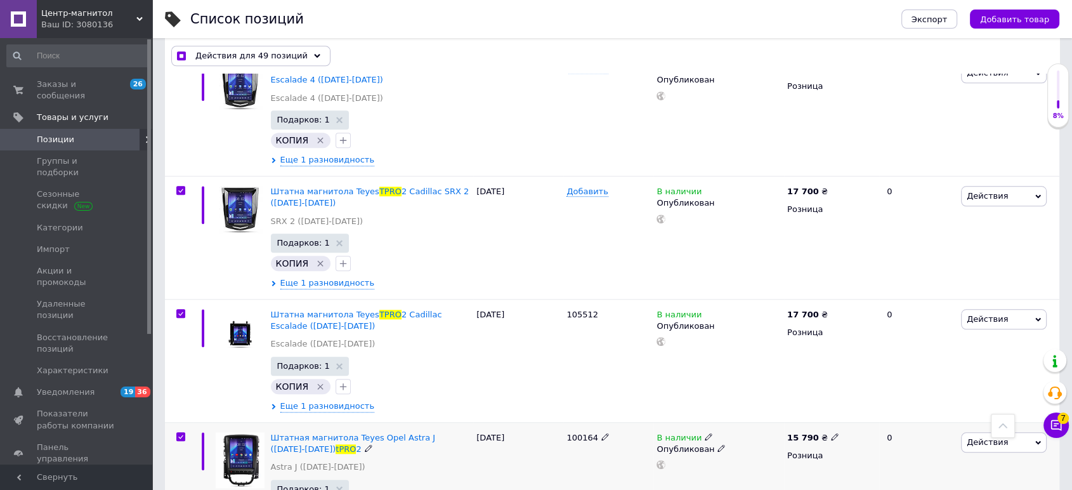
checkbox input "true"
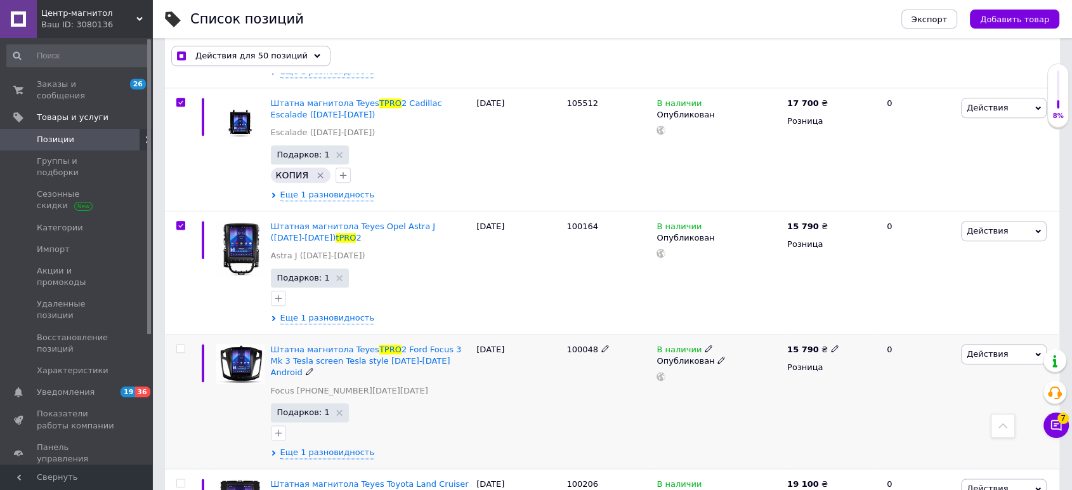
click at [176, 345] on input "checkbox" at bounding box center [180, 349] width 8 height 8
checkbox input "true"
click at [181, 479] on input "checkbox" at bounding box center [180, 483] width 8 height 8
checkbox input "true"
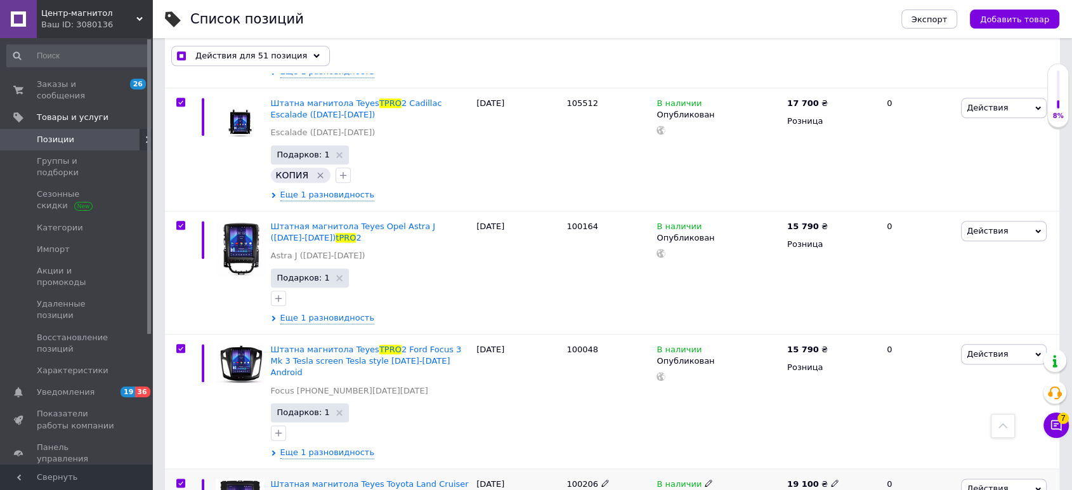
checkbox input "true"
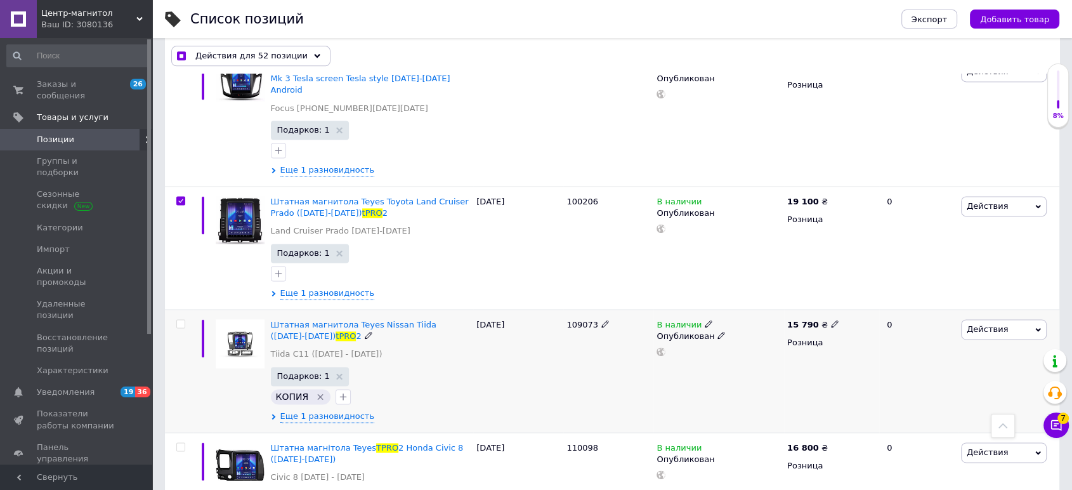
click at [180, 320] on input "checkbox" at bounding box center [180, 324] width 8 height 8
checkbox input "true"
click at [175, 442] on div at bounding box center [180, 446] width 25 height 9
checkbox input "true"
click at [176, 443] on input "checkbox" at bounding box center [180, 447] width 8 height 8
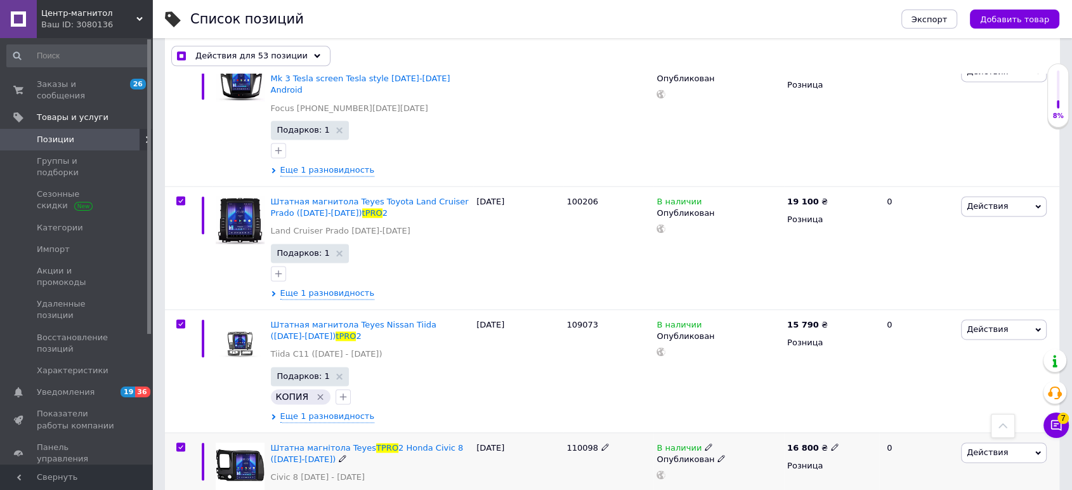
checkbox input "true"
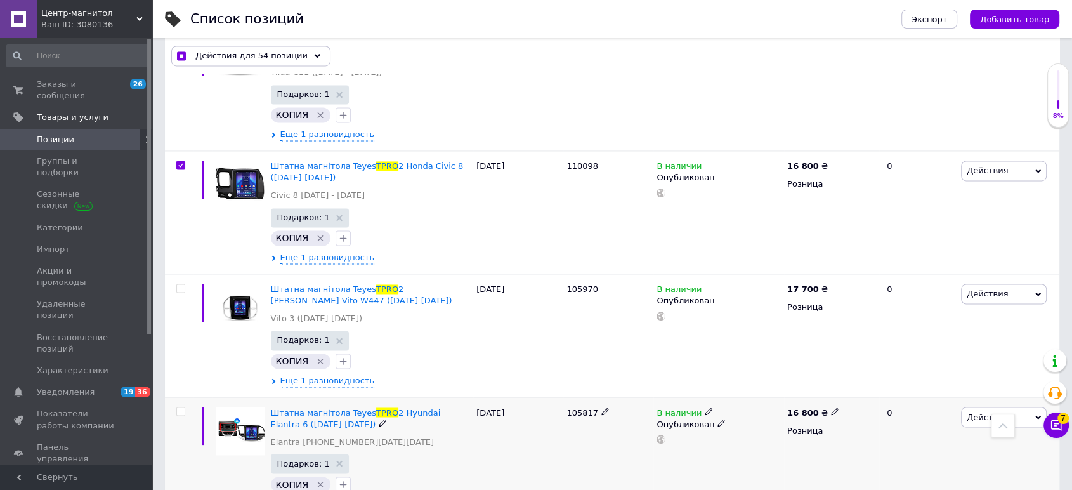
click at [182, 407] on input "checkbox" at bounding box center [180, 411] width 8 height 8
checkbox input "true"
click at [181, 284] on input "checkbox" at bounding box center [180, 288] width 8 height 8
checkbox input "true"
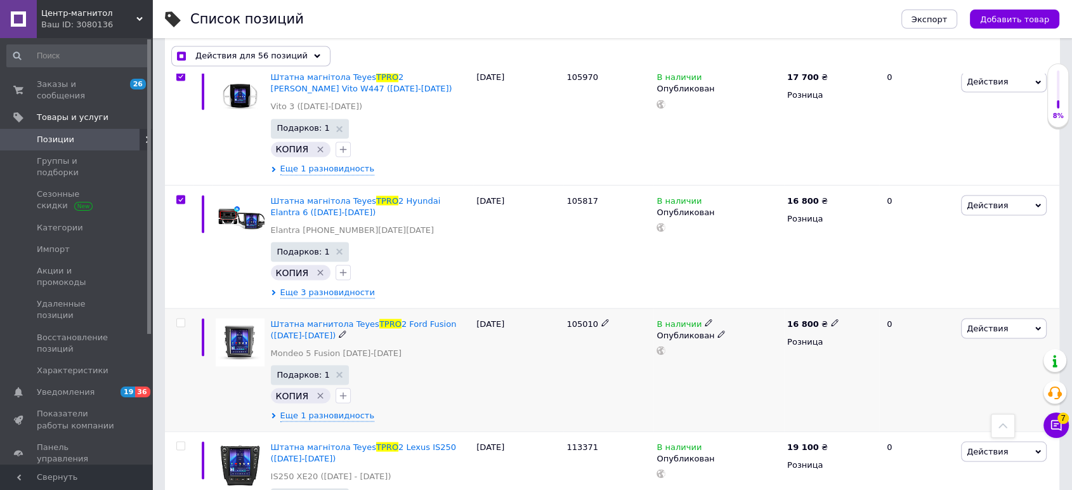
click at [182, 308] on div at bounding box center [179, 369] width 29 height 123
checkbox input "true"
click at [182, 318] on input "checkbox" at bounding box center [180, 322] width 8 height 8
checkbox input "true"
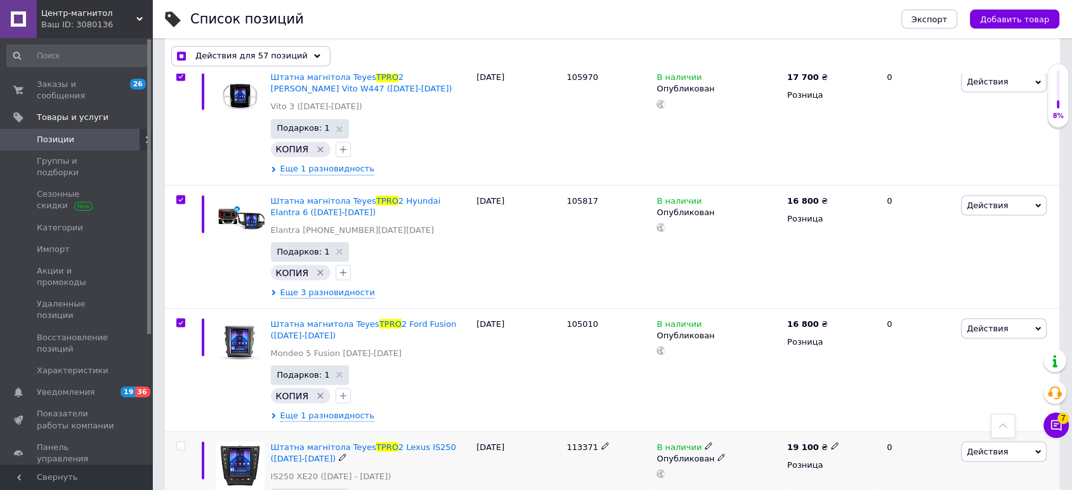
click at [182, 442] on input "checkbox" at bounding box center [180, 446] width 8 height 8
checkbox input "true"
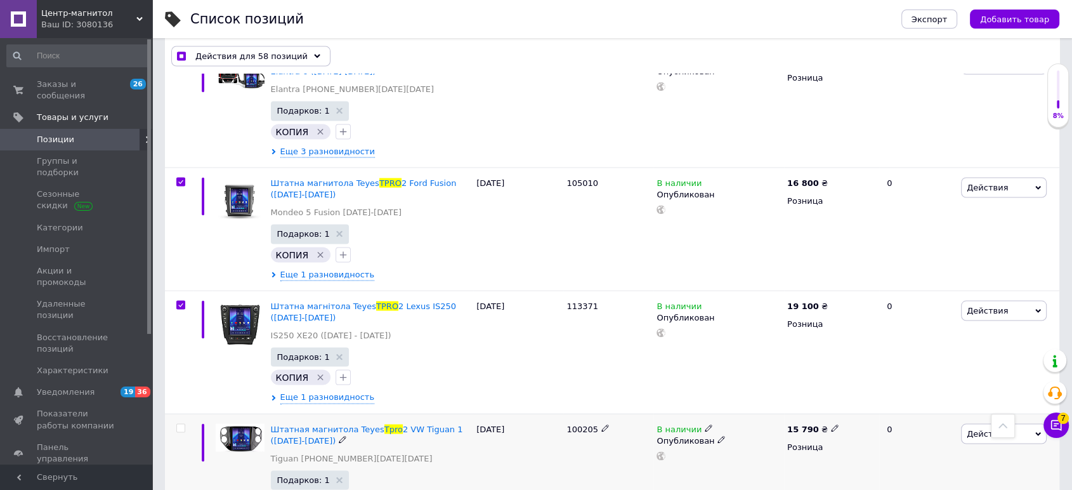
click at [182, 424] on input "checkbox" at bounding box center [180, 428] width 8 height 8
checkbox input "true"
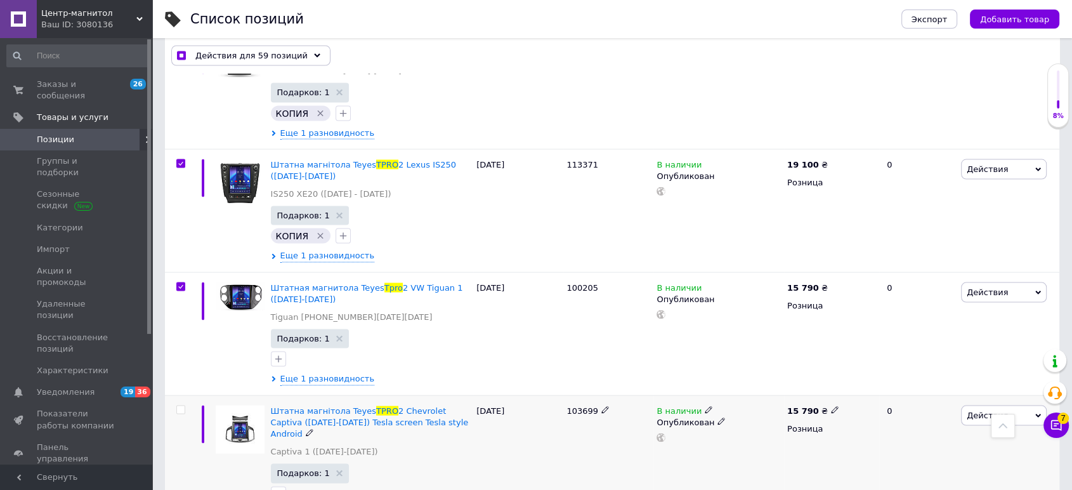
click at [177, 406] on input "checkbox" at bounding box center [180, 410] width 8 height 8
checkbox input "true"
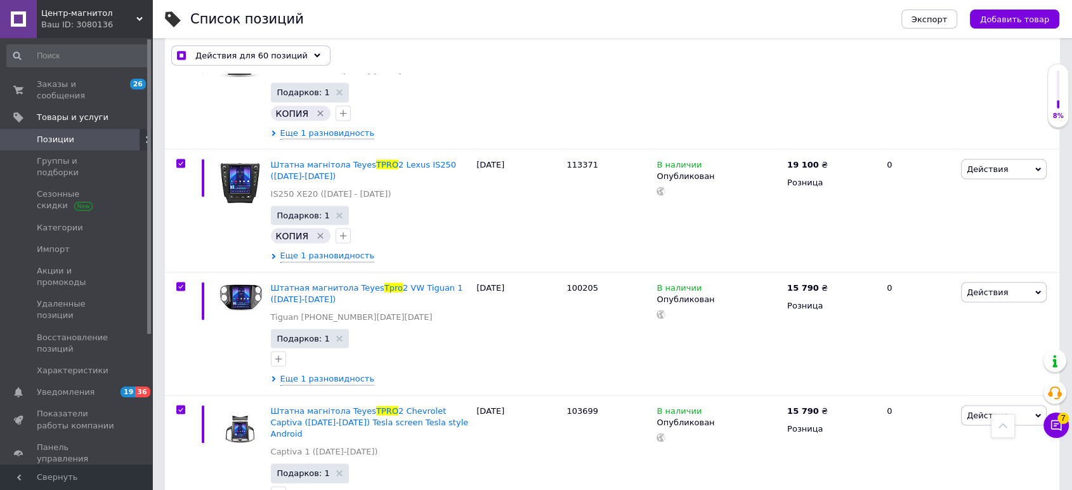
checkbox input "true"
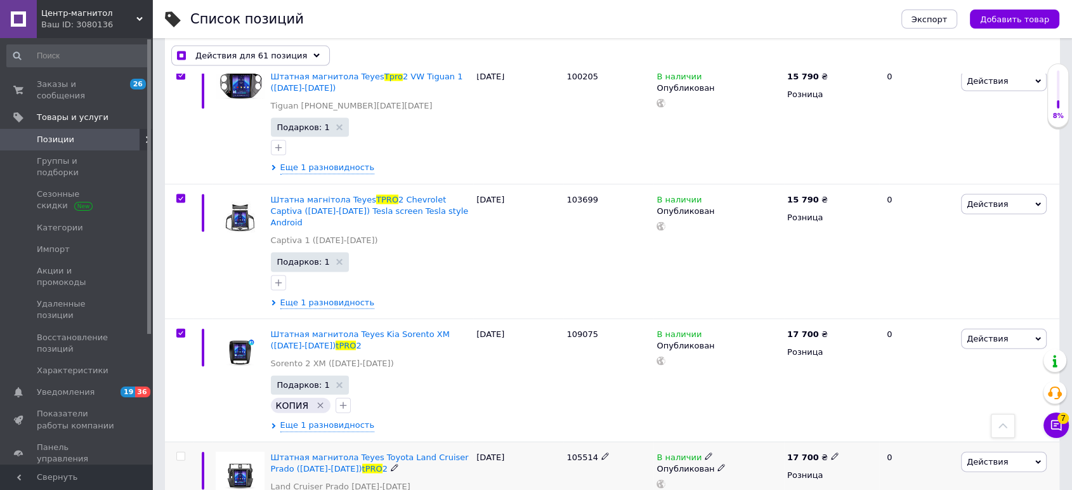
click at [183, 452] on input "checkbox" at bounding box center [180, 456] width 8 height 8
checkbox input "true"
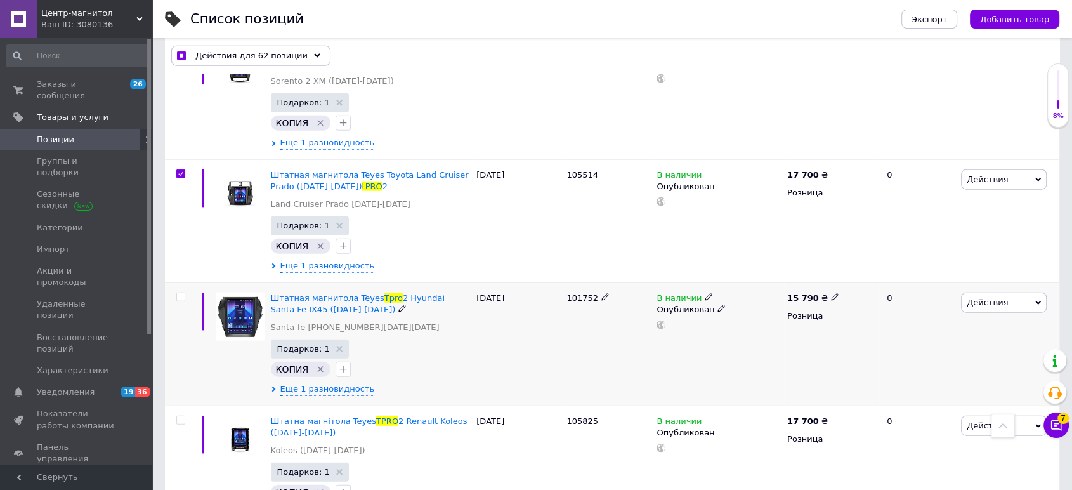
click at [179, 293] on input "checkbox" at bounding box center [180, 297] width 8 height 8
checkbox input "true"
click at [181, 405] on div at bounding box center [179, 466] width 29 height 123
checkbox input "true"
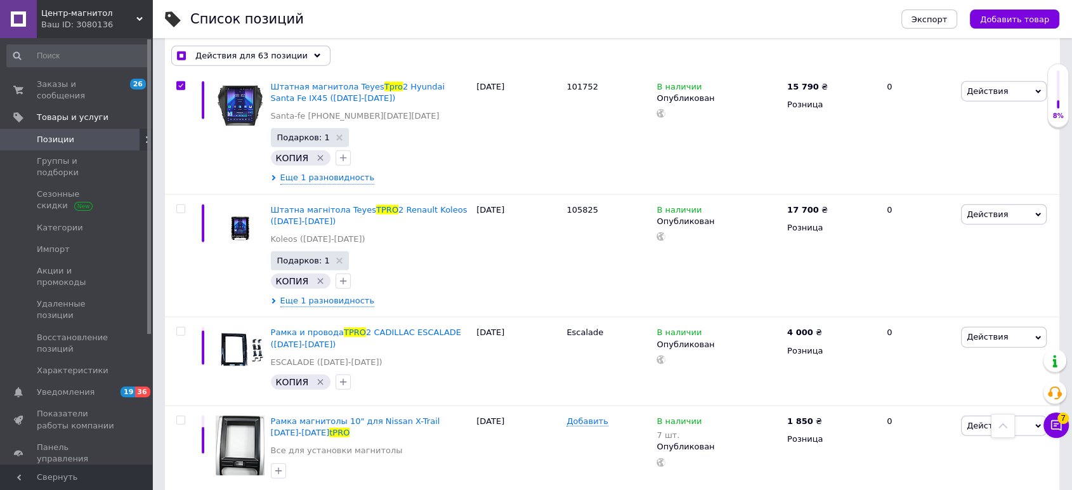
checkbox input "true"
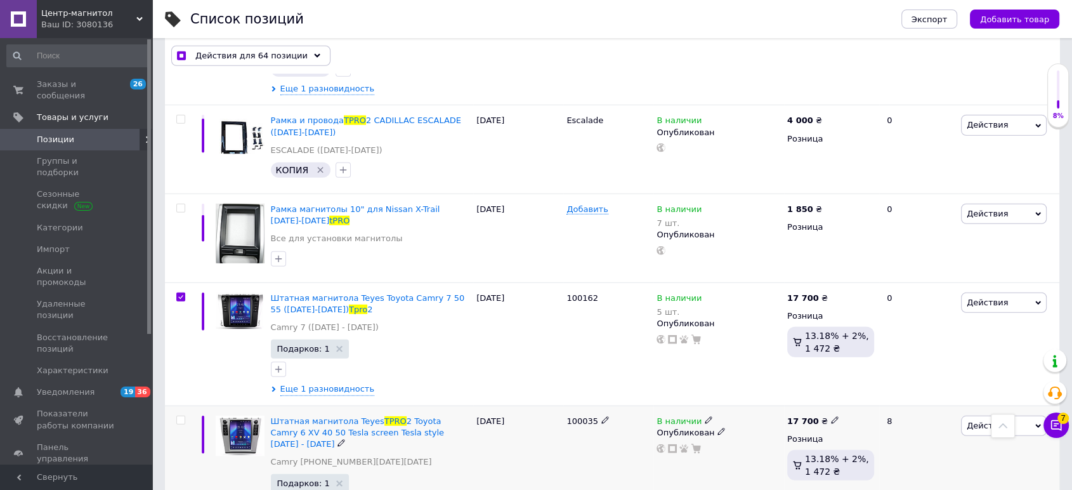
click at [180, 416] on input "checkbox" at bounding box center [180, 420] width 8 height 8
checkbox input "true"
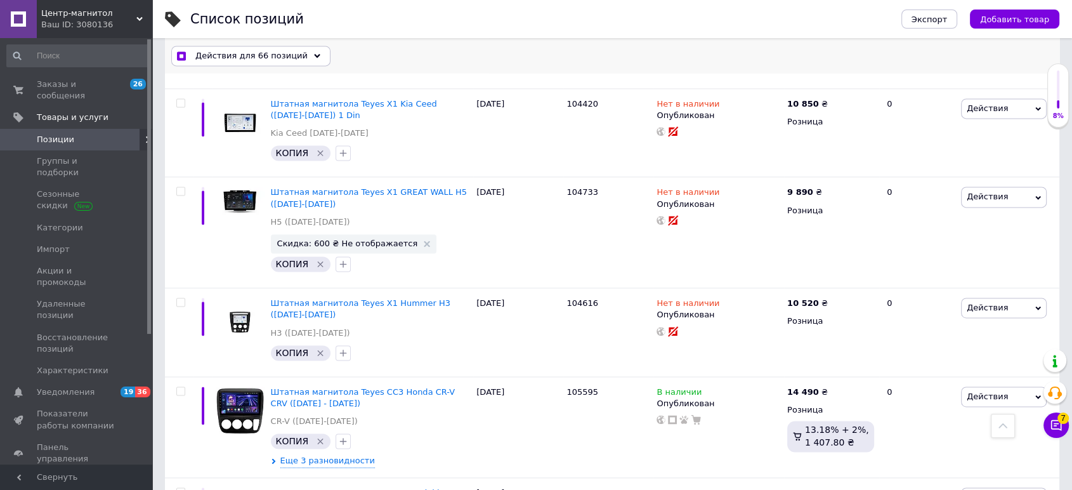
click at [230, 48] on div "Действия для 66 позиций" at bounding box center [250, 56] width 159 height 20
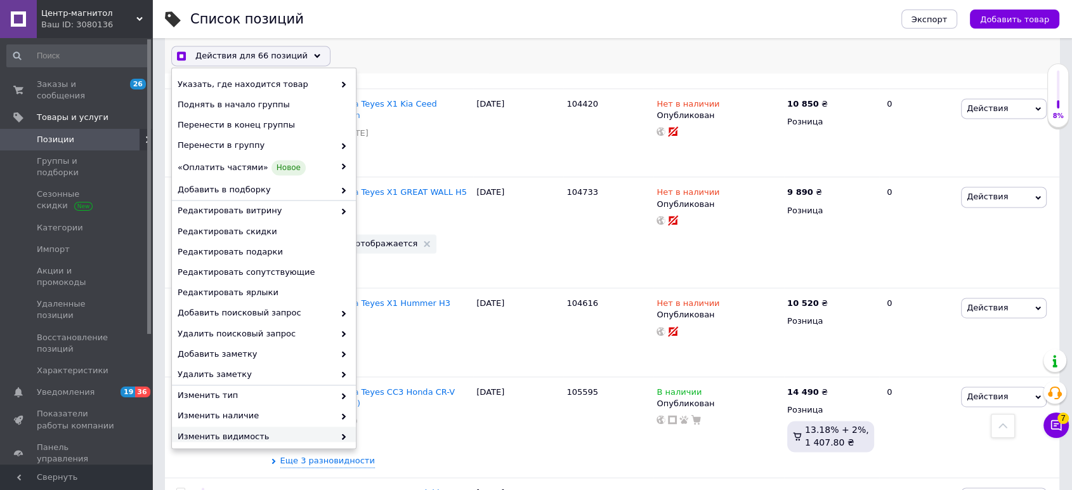
scroll to position [108, 0]
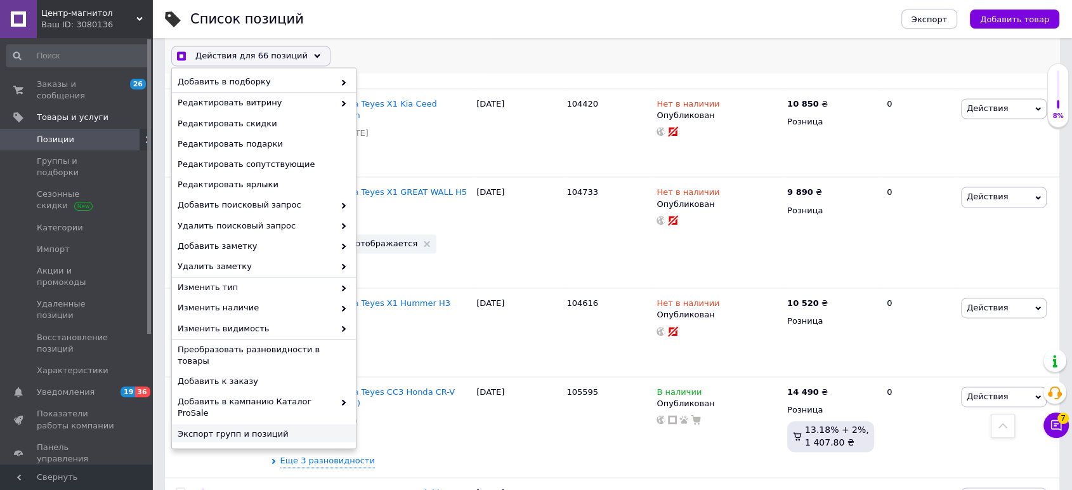
click at [272, 424] on div "Экспорт групп и позиций" at bounding box center [264, 434] width 184 height 21
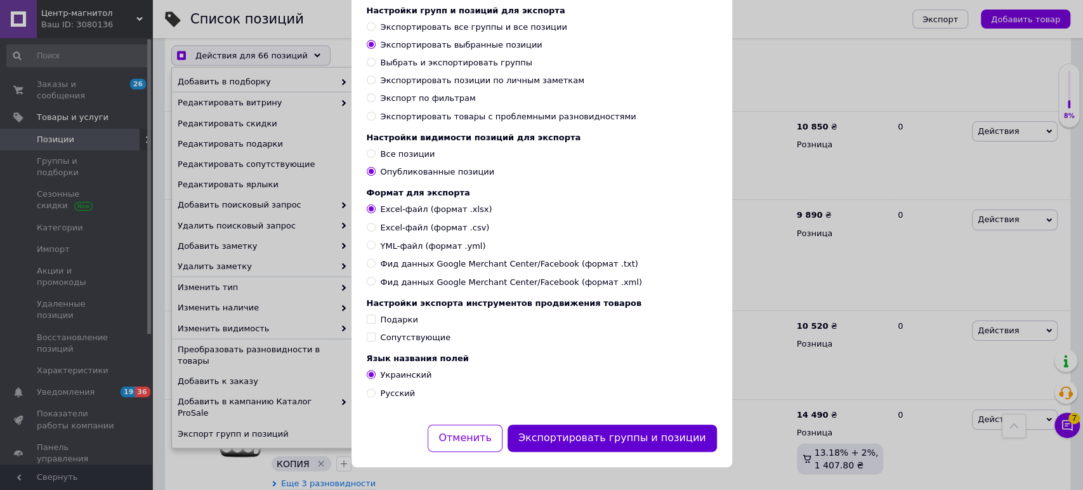
click at [590, 436] on button "Экспортировать группы и позиции" at bounding box center [612, 437] width 209 height 27
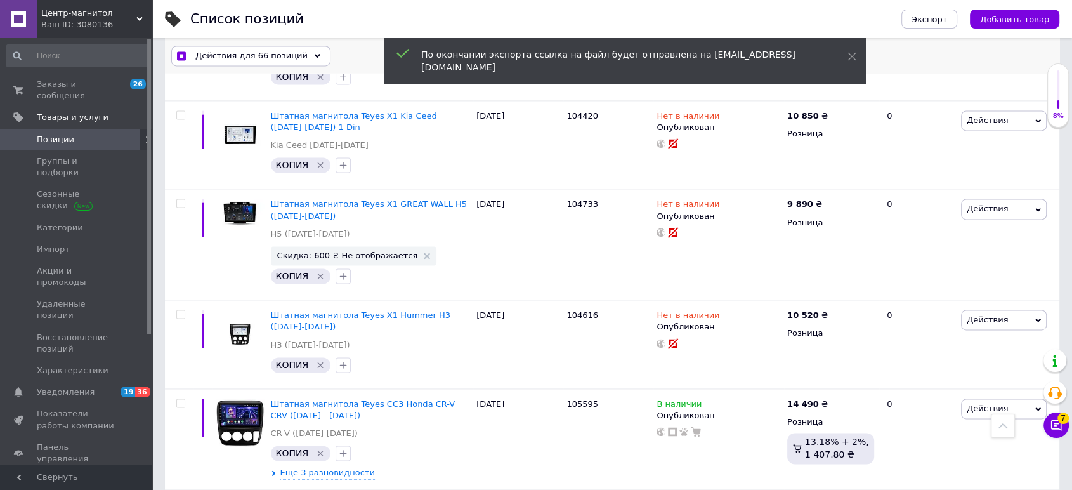
click at [263, 60] on span "Действия для 66 позиций" at bounding box center [251, 55] width 112 height 11
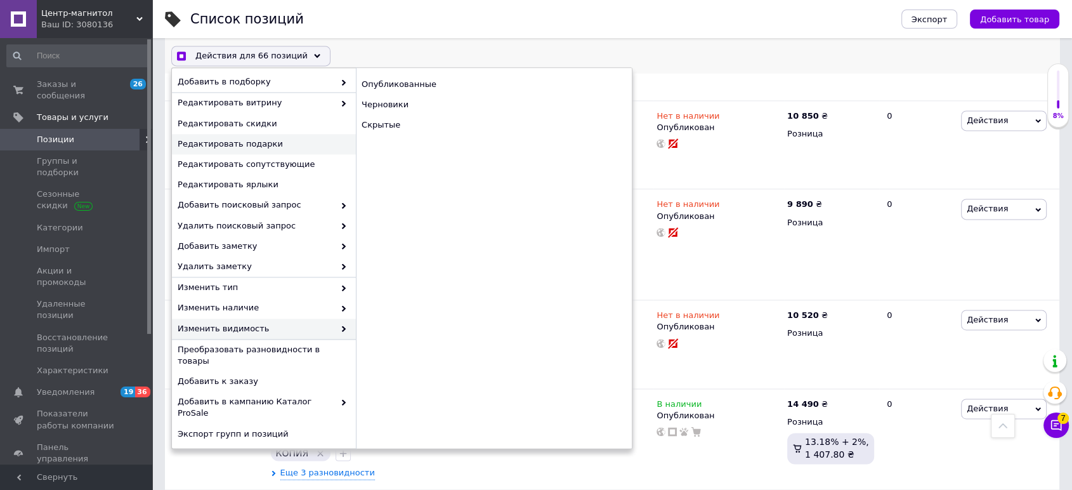
click at [256, 146] on span "Редактировать подарки" at bounding box center [262, 143] width 169 height 11
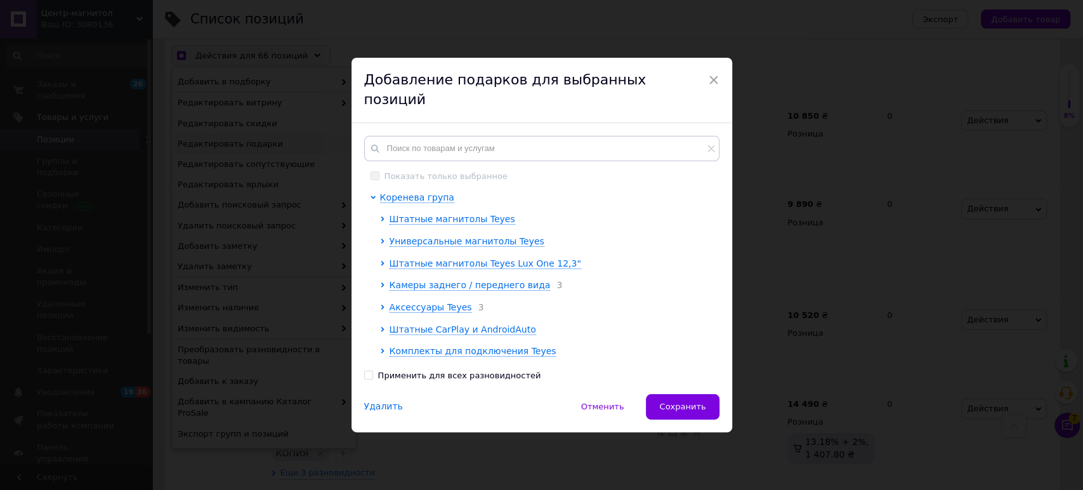
click at [380, 400] on div "Удалить" at bounding box center [383, 406] width 39 height 13
click at [381, 400] on div "Удалить" at bounding box center [383, 406] width 39 height 13
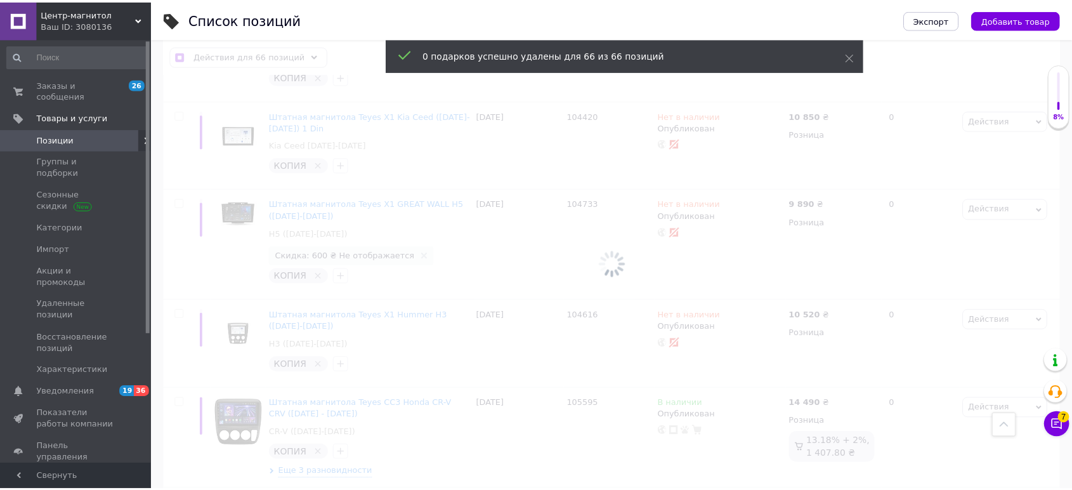
scroll to position [11445, 0]
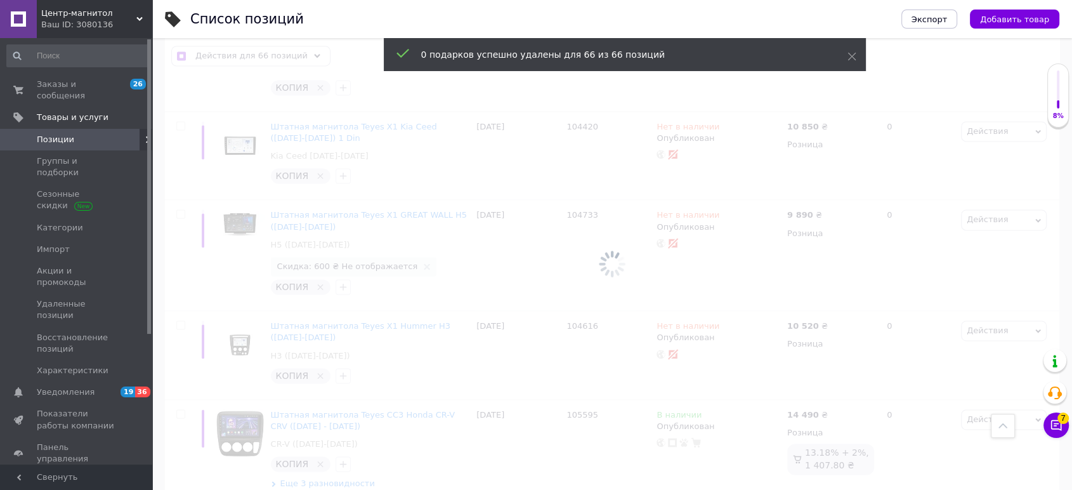
click at [608, 396] on div at bounding box center [612, 264] width 920 height 452
checkbox input "true"
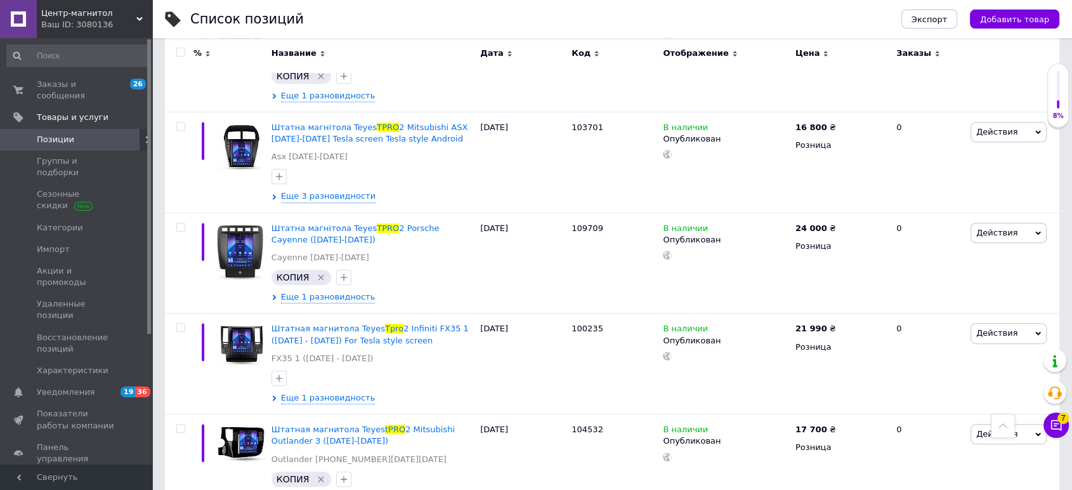
scroll to position [0, 0]
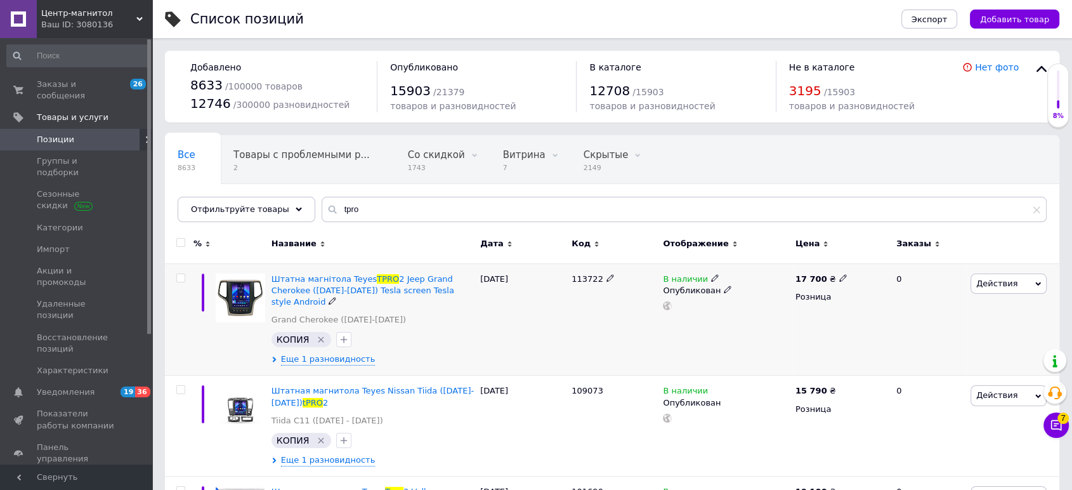
click at [609, 307] on div "113722" at bounding box center [613, 319] width 91 height 112
click at [71, 239] on link "Импорт" at bounding box center [77, 250] width 155 height 22
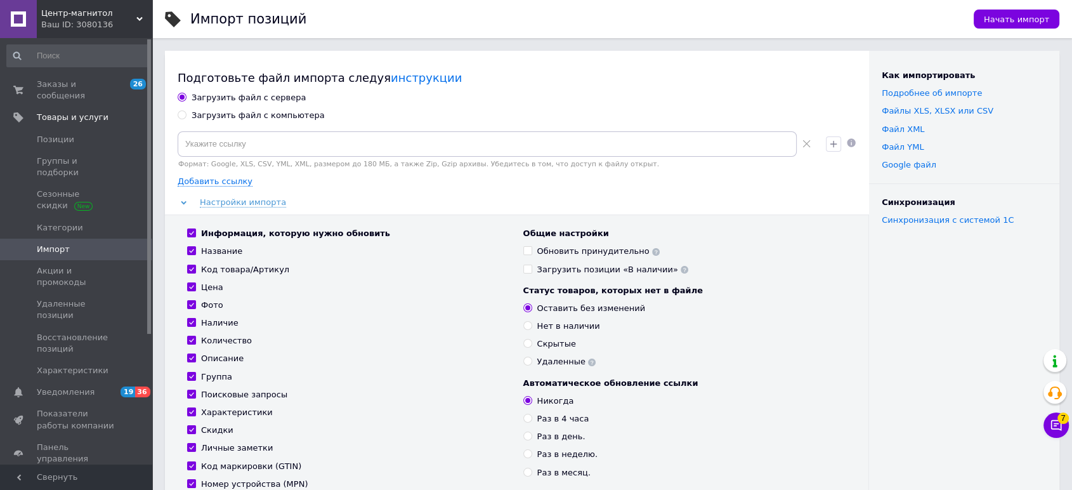
click at [216, 115] on div "Загрузить файл с компьютера" at bounding box center [258, 115] width 133 height 11
click at [186, 115] on input "Загрузить файл с компьютера" at bounding box center [182, 114] width 8 height 8
radio input "true"
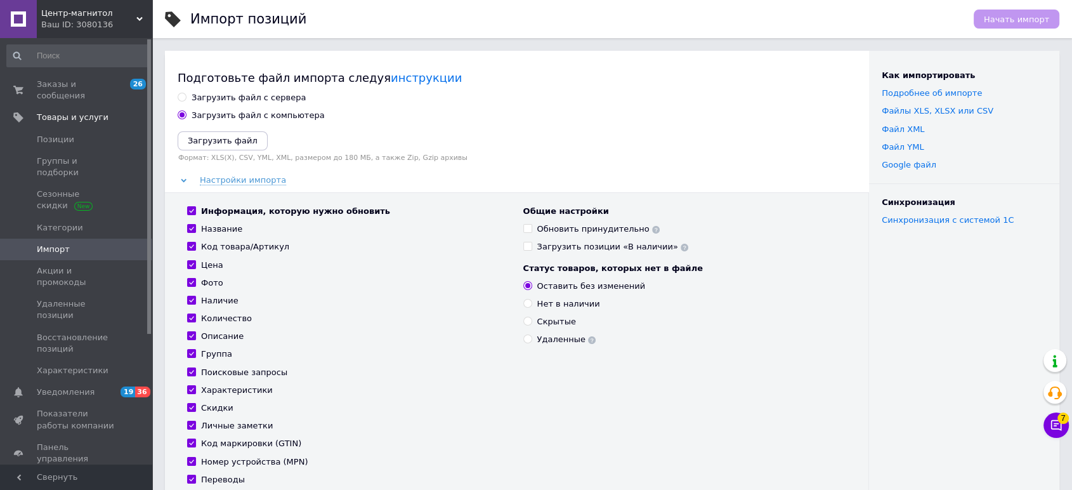
click at [216, 127] on div "Загрузить файл с сервера Загрузить файл с компьютера Загрузить файл Формат: XLS…" at bounding box center [517, 295] width 679 height 406
click at [218, 143] on icon "Загрузить файл" at bounding box center [223, 141] width 70 height 10
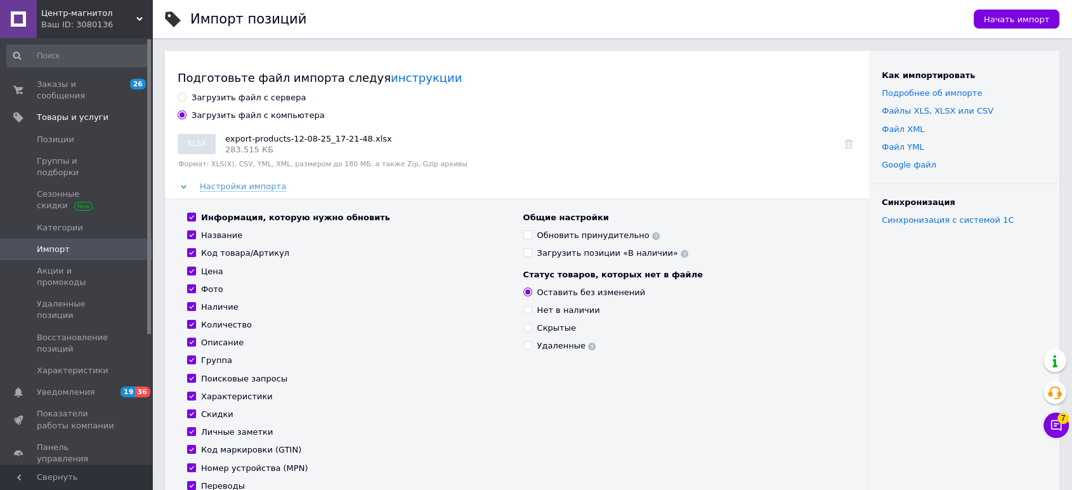
click at [221, 214] on div "Информация, которую нужно обновить" at bounding box center [295, 217] width 189 height 11
click at [195, 214] on input "Информация, которую нужно обновить" at bounding box center [191, 217] width 8 height 8
checkbox input "false"
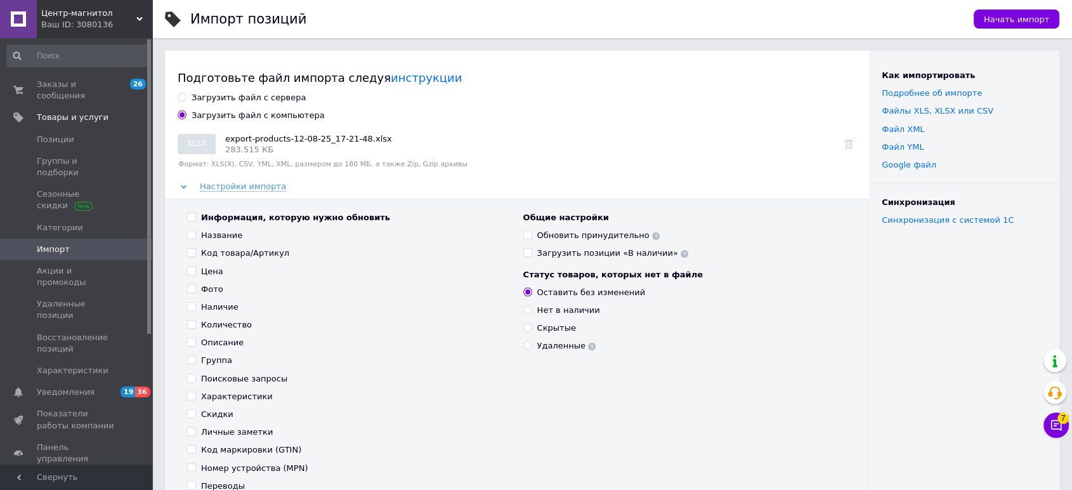
checkbox input "false"
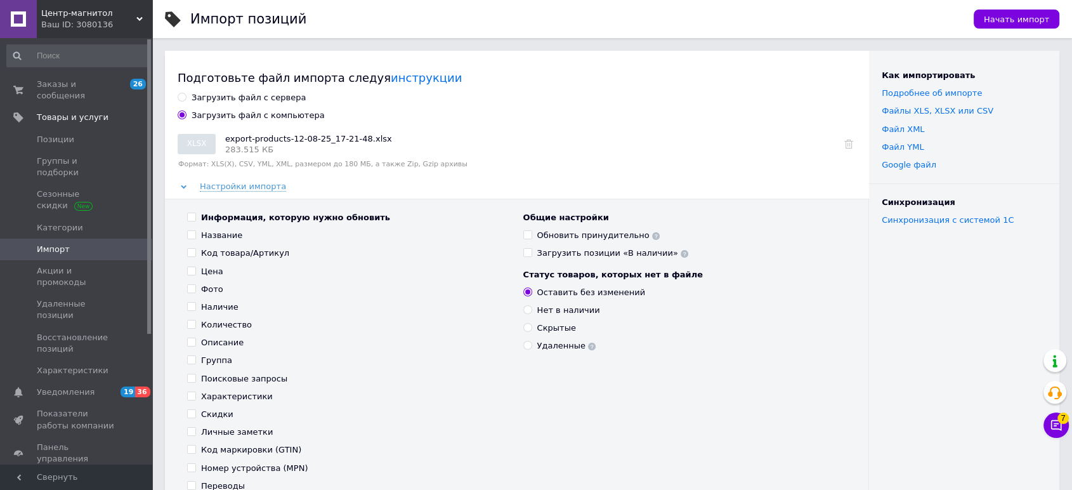
checkbox input "false"
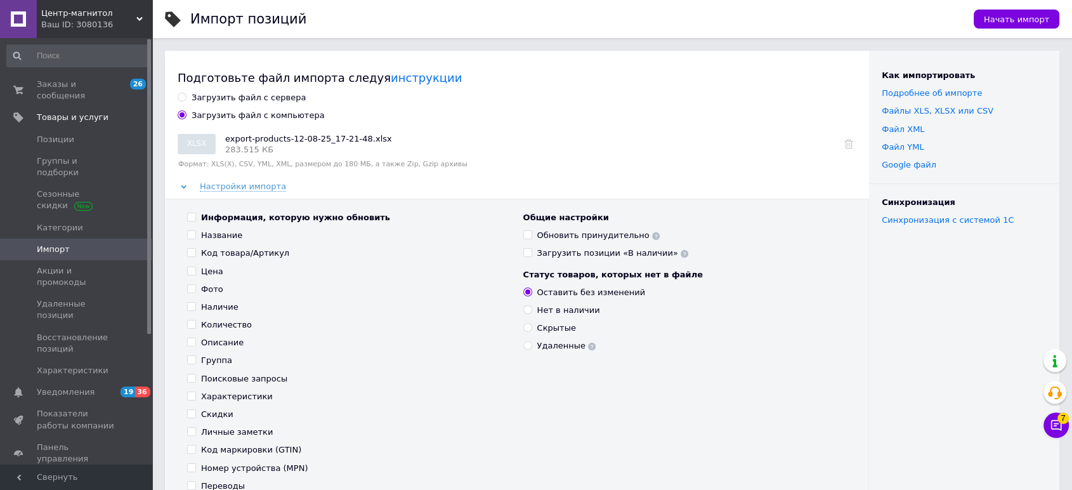
checkbox input "false"
click at [207, 417] on div "Скидки" at bounding box center [217, 414] width 32 height 11
click at [195, 417] on input "Скидки" at bounding box center [191, 413] width 8 height 8
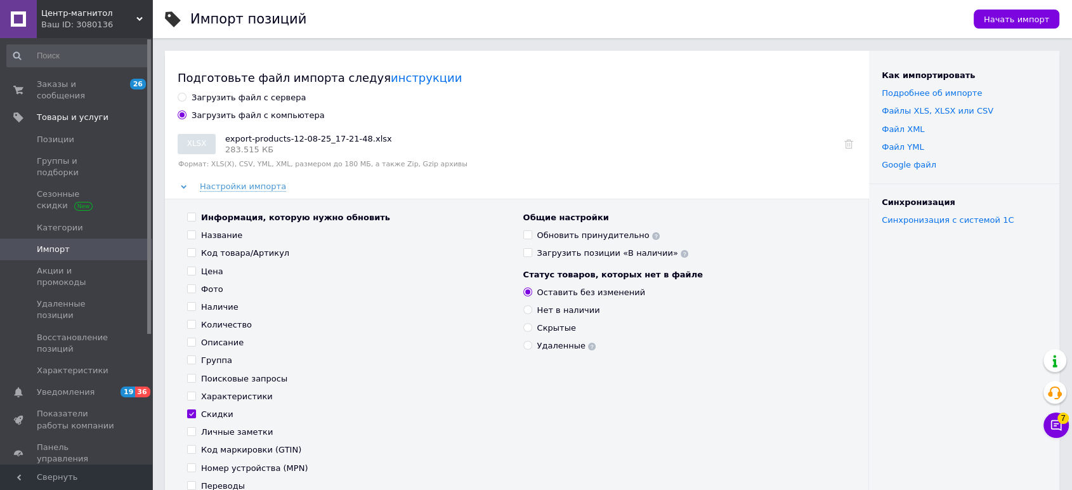
checkbox input "true"
click at [1013, 31] on div "Начать импорт" at bounding box center [1010, 19] width 98 height 38
click at [1034, 24] on button "Начать импорт" at bounding box center [1017, 19] width 86 height 19
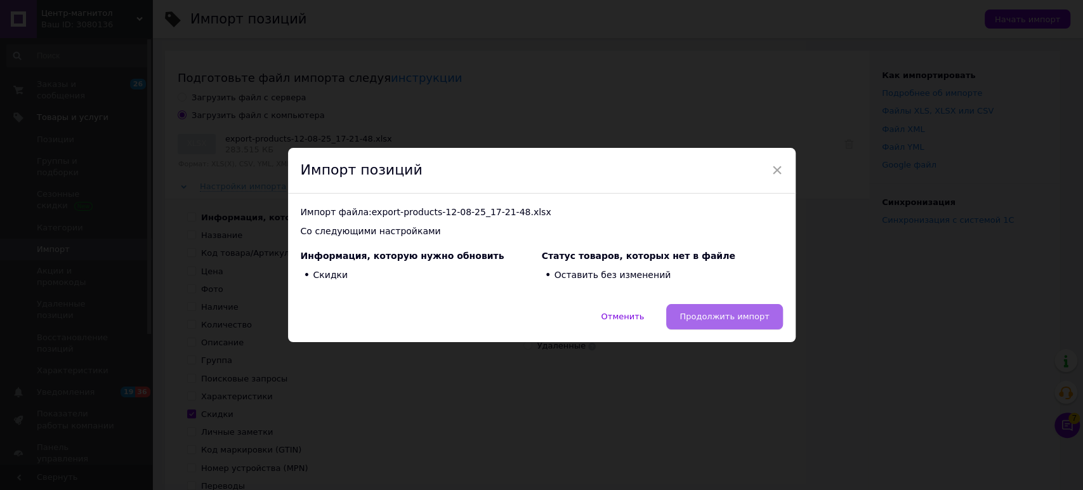
click at [735, 320] on span "Продолжить импорт" at bounding box center [724, 317] width 89 height 10
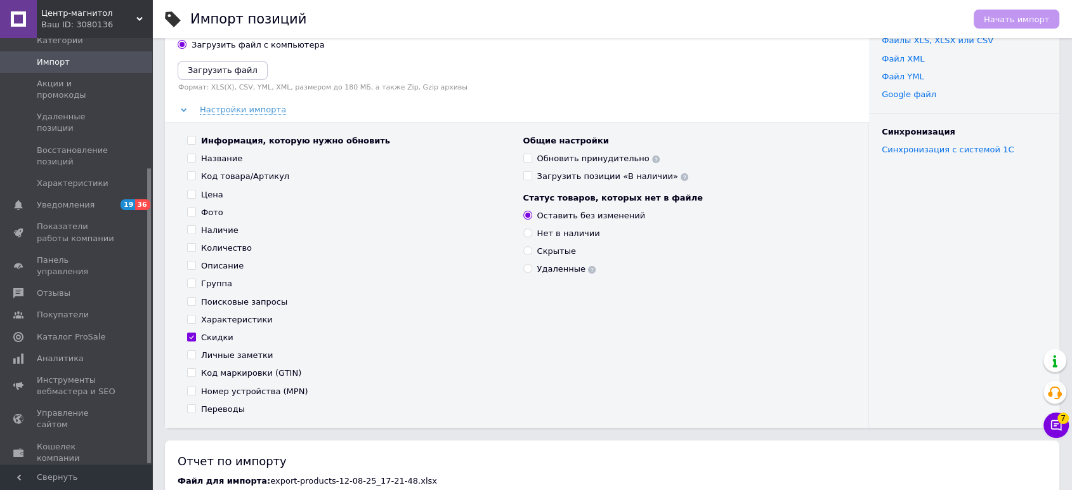
scroll to position [352, 0]
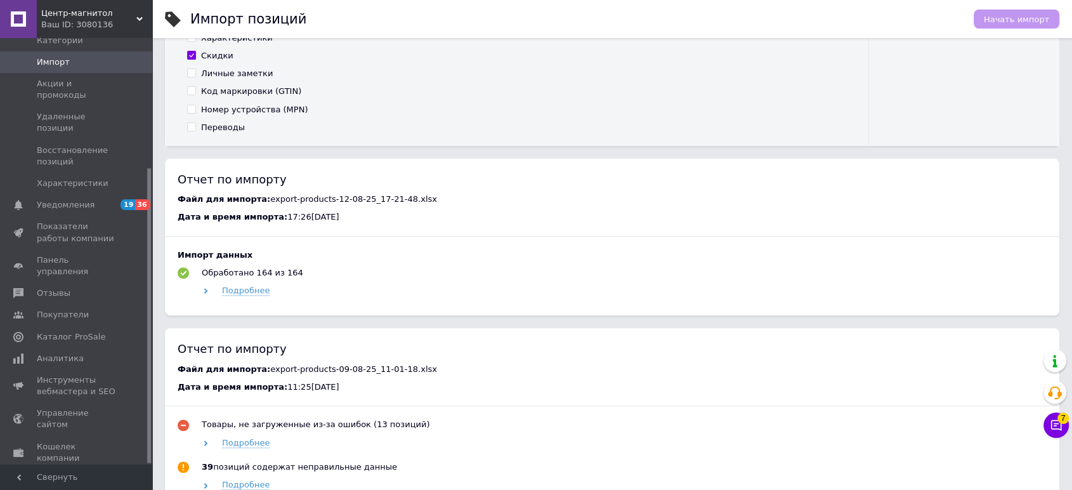
click at [62, 469] on link "Маркет" at bounding box center [77, 480] width 155 height 22
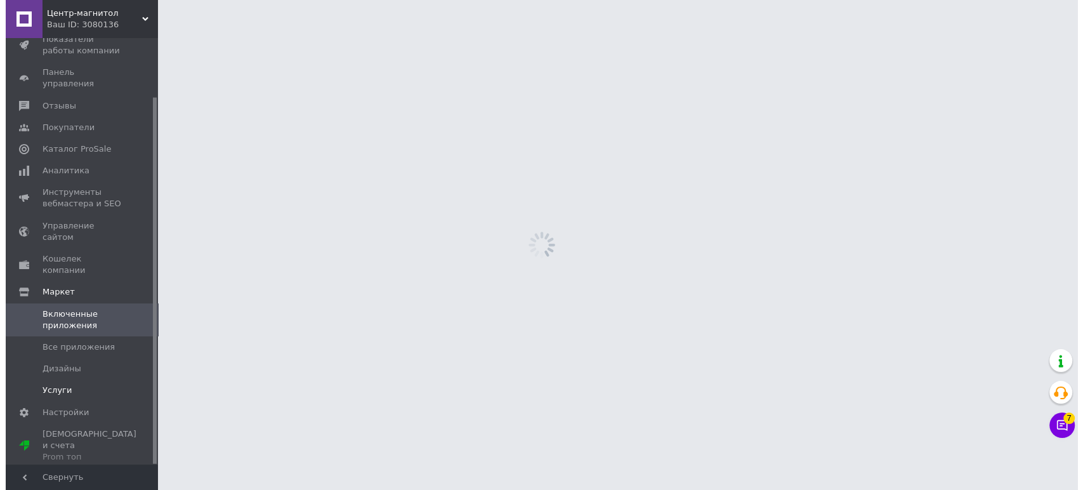
scroll to position [67, 0]
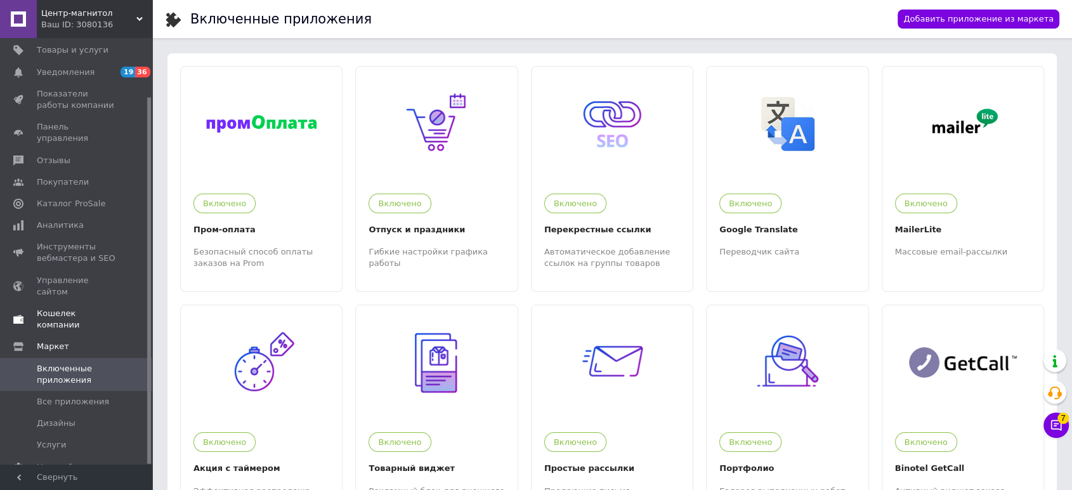
click at [71, 303] on link "Кошелек компании" at bounding box center [77, 319] width 155 height 33
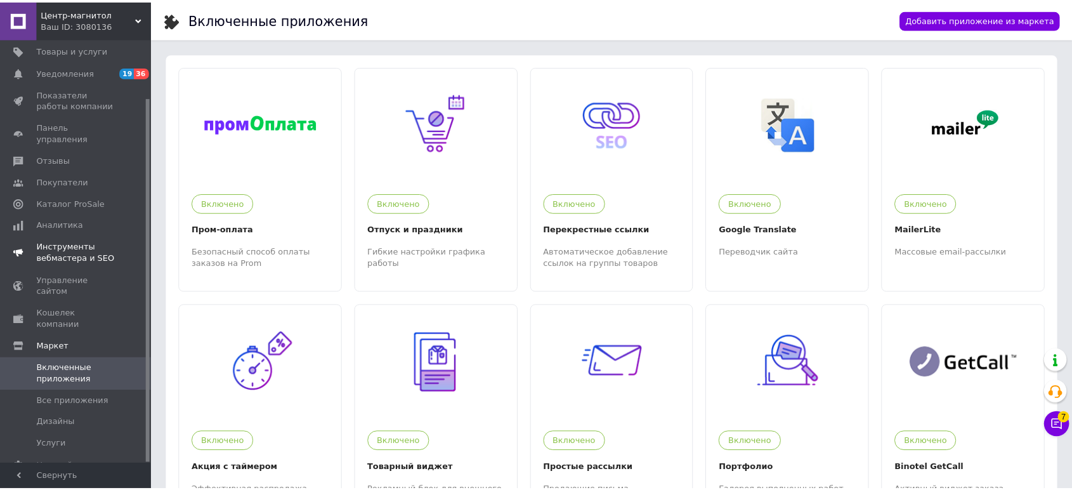
scroll to position [2, 0]
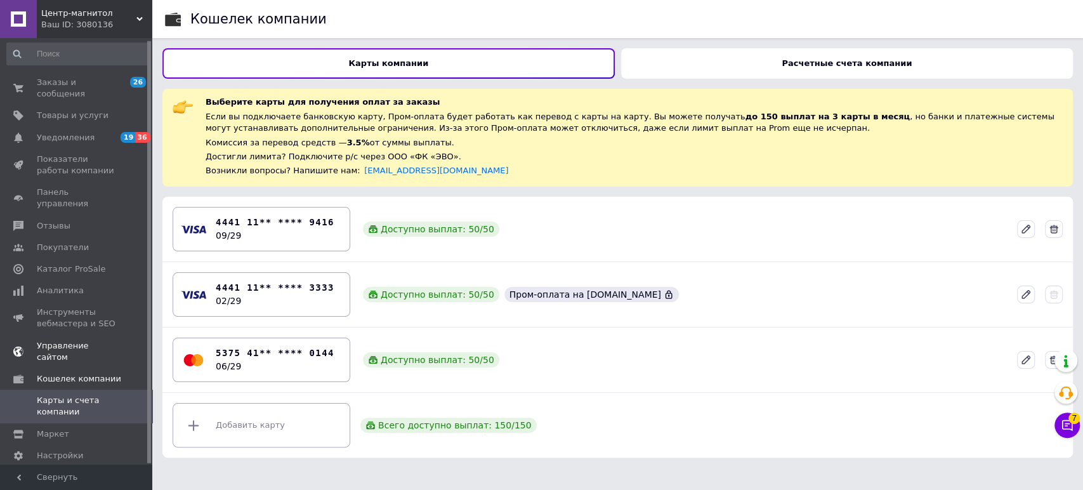
click at [60, 340] on span "Управление сайтом" at bounding box center [77, 351] width 81 height 23
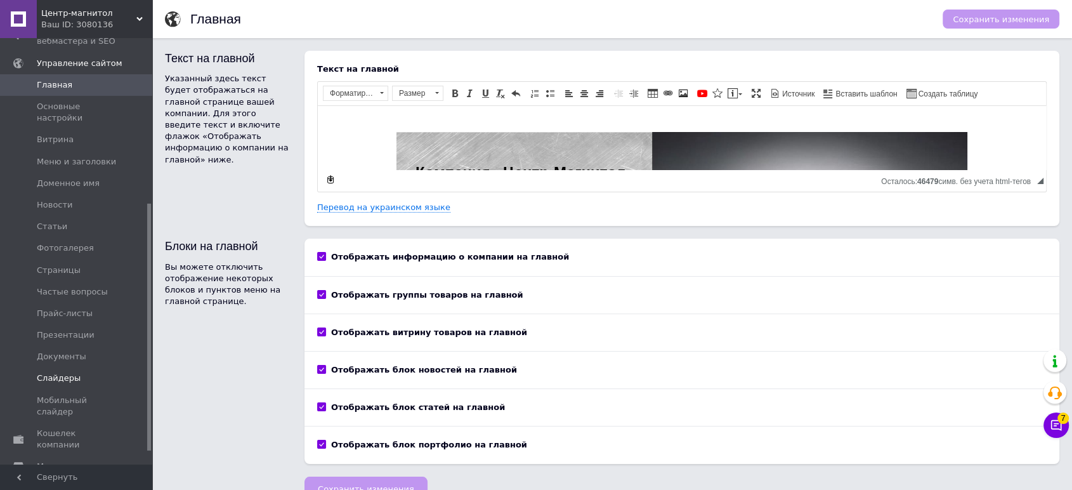
click at [66, 372] on span "Слайдеры" at bounding box center [59, 377] width 44 height 11
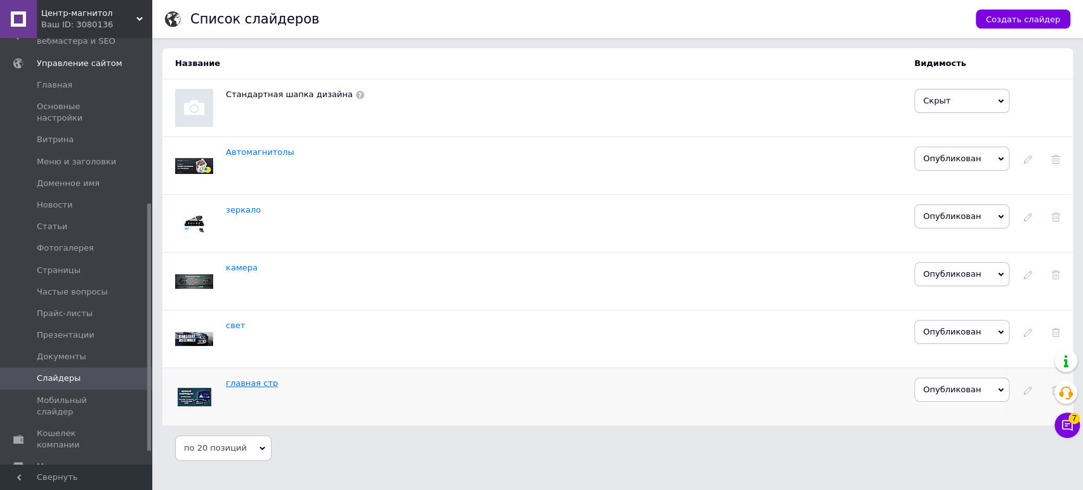
click at [258, 388] on link "главная стр" at bounding box center [252, 383] width 52 height 10
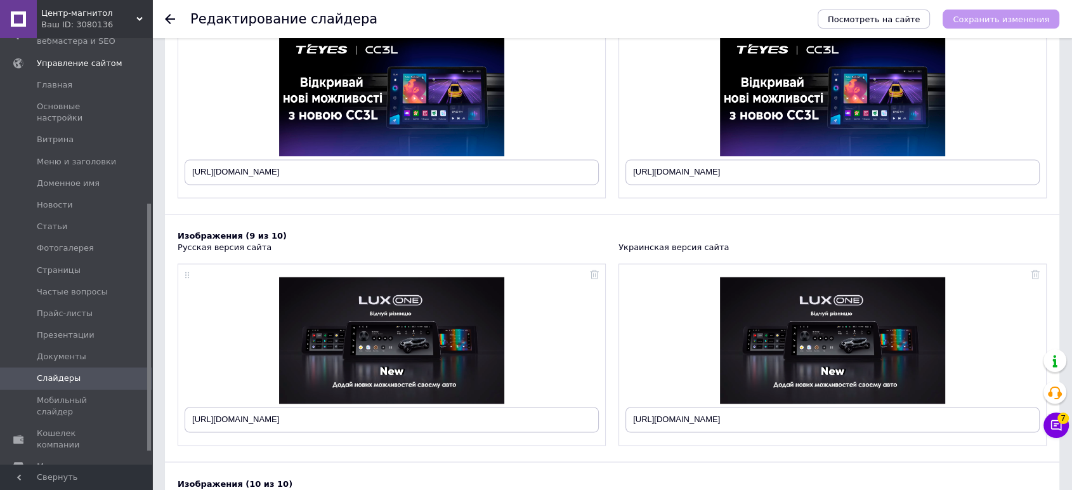
scroll to position [2254, 0]
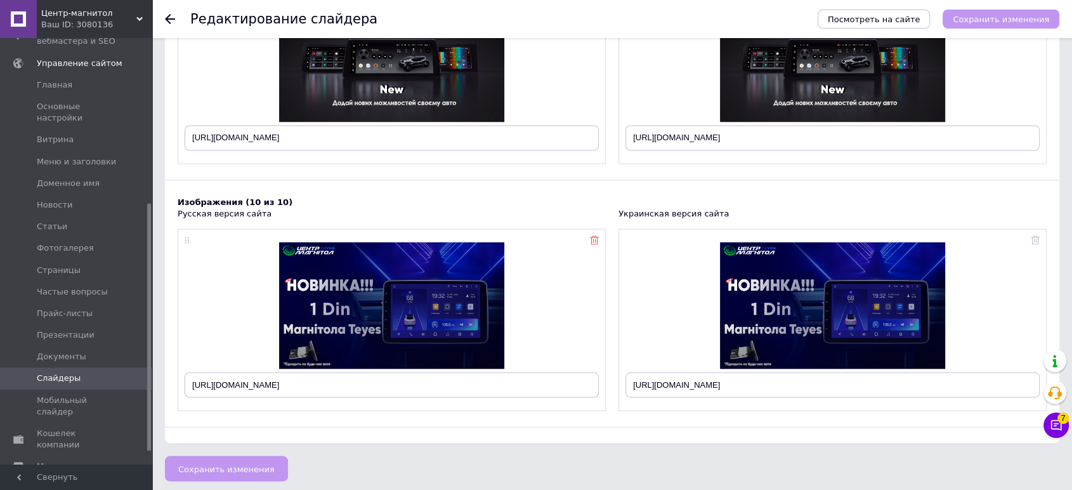
click at [593, 235] on icon at bounding box center [594, 239] width 9 height 9
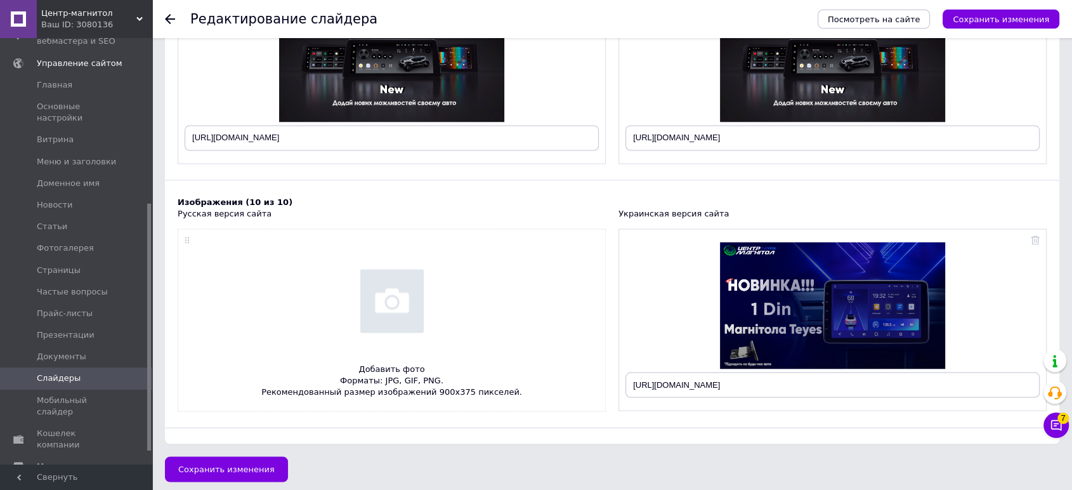
click at [1029, 234] on div "[URL][DOMAIN_NAME]" at bounding box center [833, 319] width 428 height 182
click at [1036, 235] on use at bounding box center [1035, 239] width 9 height 9
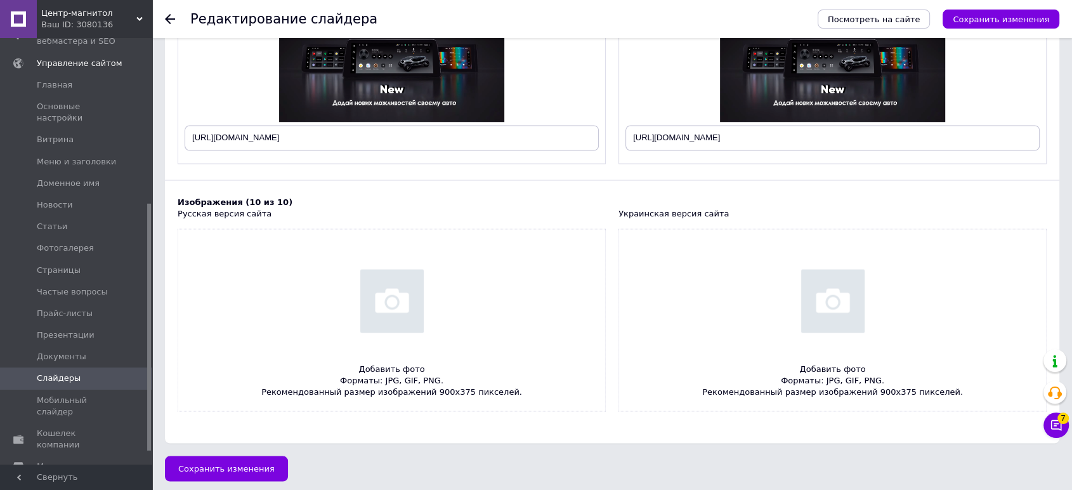
scroll to position [2184, 0]
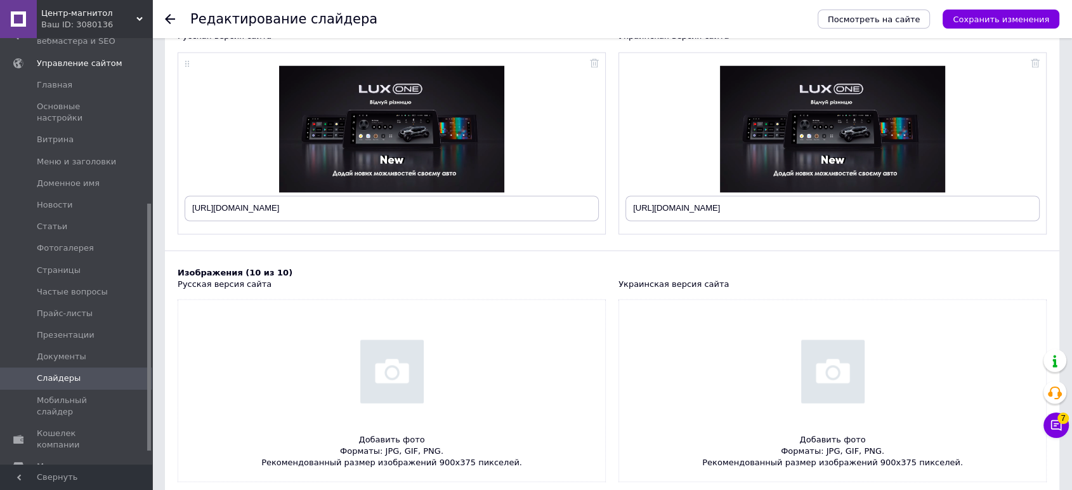
click at [428, 375] on input "file" at bounding box center [391, 389] width 427 height 181
type input "C:\fakepath\банер 2.jpg"
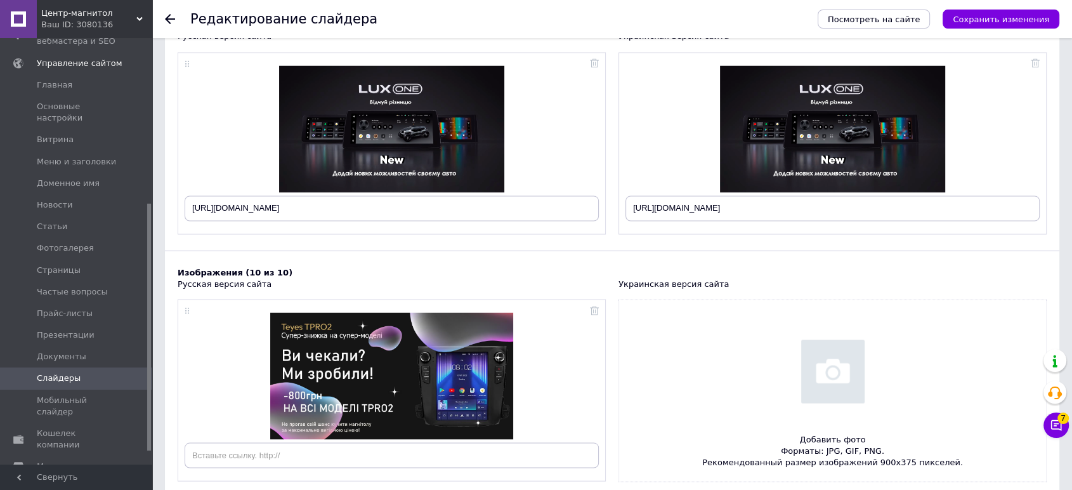
scroll to position [2254, 0]
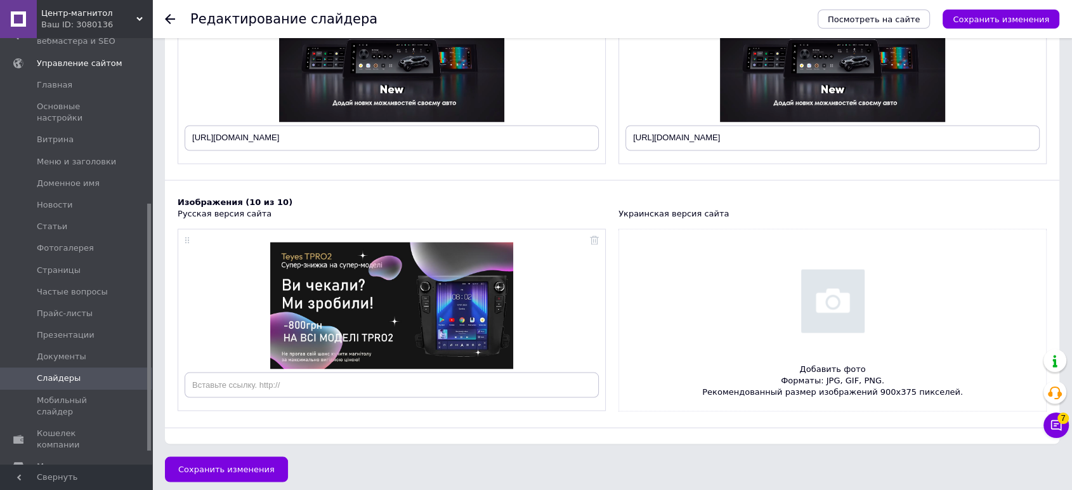
click at [823, 313] on input "file" at bounding box center [832, 319] width 427 height 181
type input "C:\fakepath\банер 2.jpg"
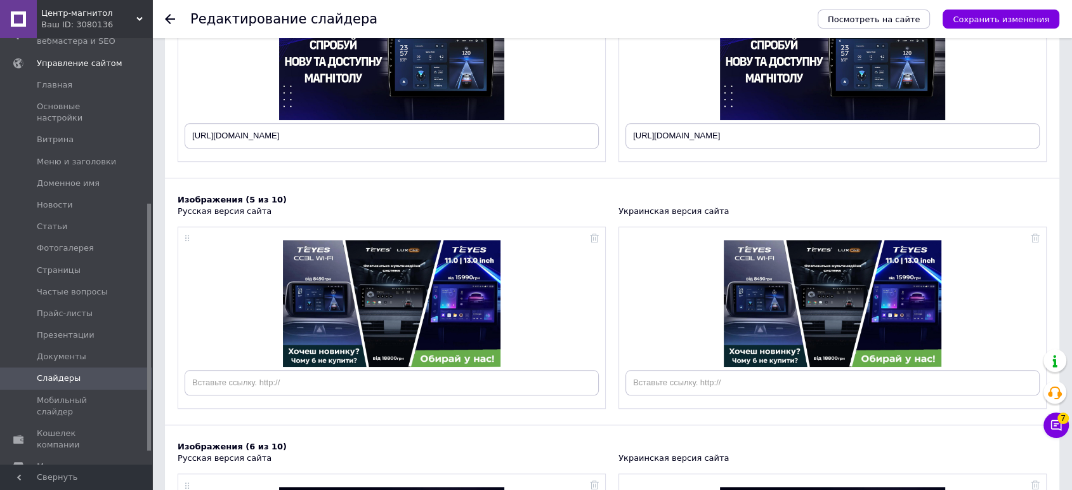
scroll to position [34, 0]
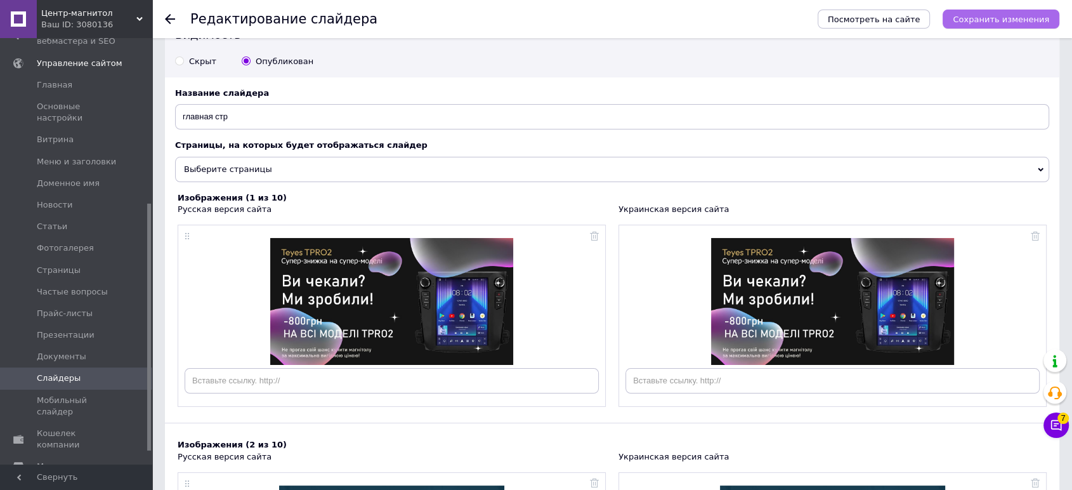
click at [1001, 25] on button "Сохранить изменения" at bounding box center [1001, 19] width 117 height 19
